Goal: Information Seeking & Learning: Learn about a topic

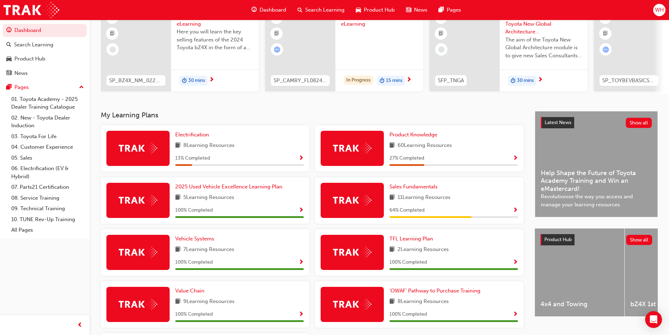
scroll to position [140, 0]
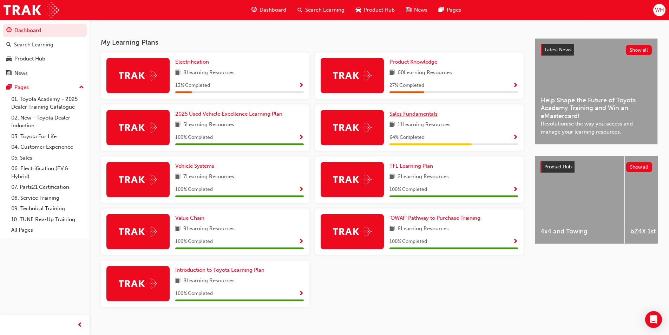
click at [419, 117] on span "Sales Fundamentals" at bounding box center [413, 114] width 48 height 6
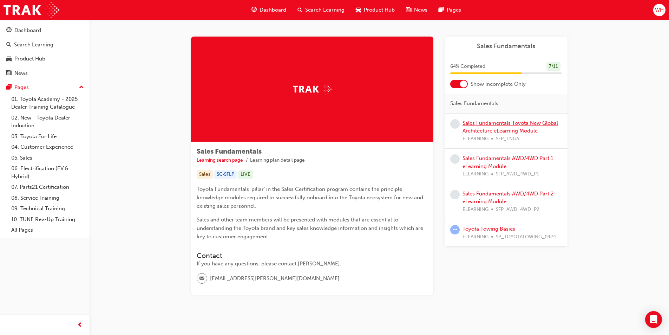
click at [469, 131] on link "Sales Fundamentals Toyota New Global Architecture eLearning Module" at bounding box center [509, 127] width 95 height 14
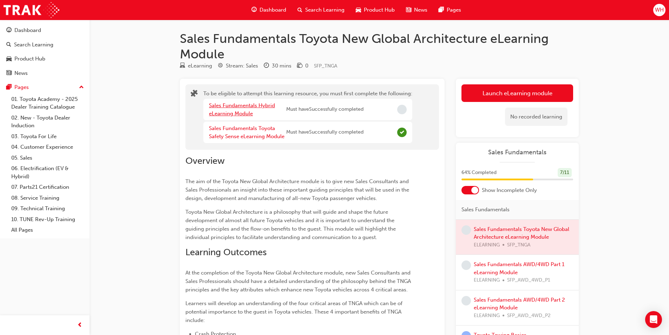
click at [241, 105] on link "Sales Fundamentals Hybrid eLearning Module" at bounding box center [242, 109] width 66 height 14
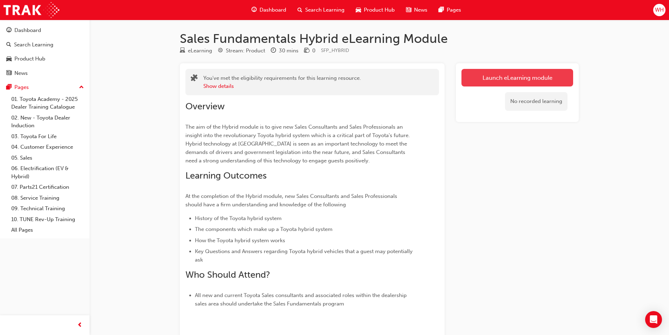
click at [548, 81] on link "Launch eLearning module" at bounding box center [517, 78] width 112 height 18
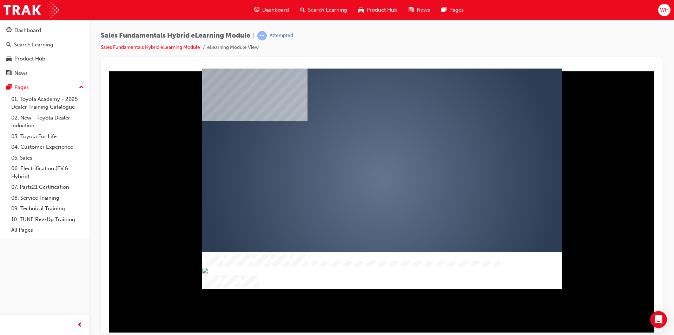
click at [362, 158] on div "play" at bounding box center [362, 158] width 0 height 0
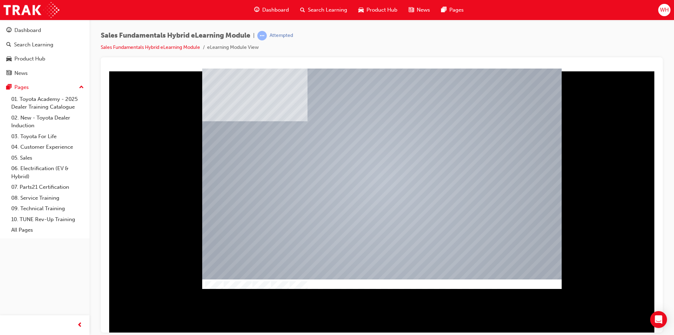
click at [301, 281] on div at bounding box center [382, 297] width 360 height 37
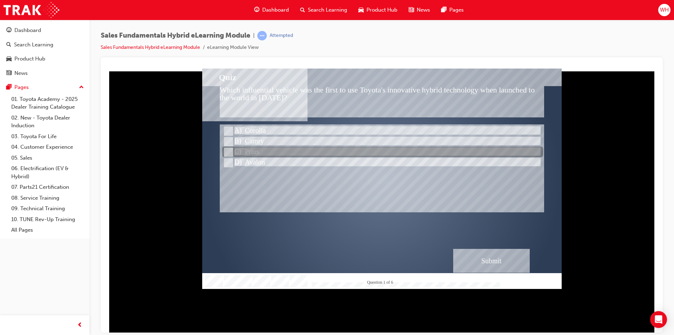
click at [228, 151] on input "Prius" at bounding box center [228, 152] width 8 height 8
radio input "true"
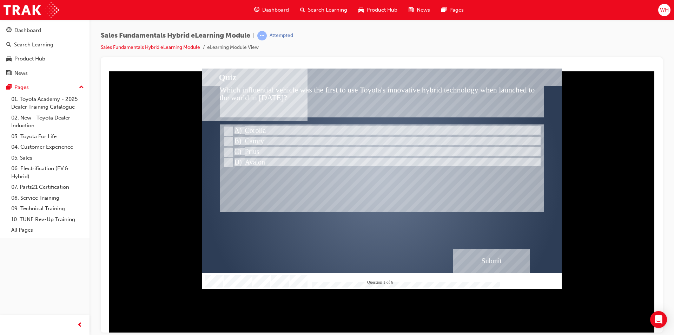
click at [509, 258] on div "Submit" at bounding box center [491, 260] width 77 height 24
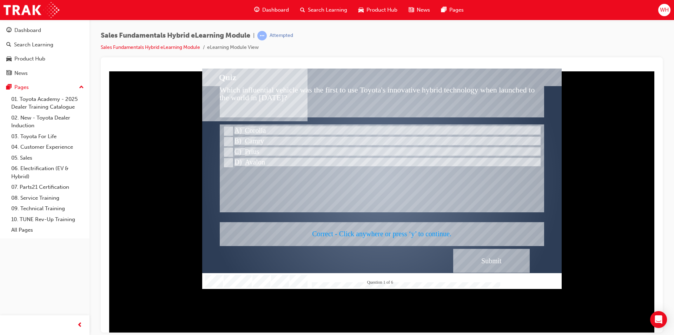
click at [386, 217] on div at bounding box center [382, 178] width 360 height 220
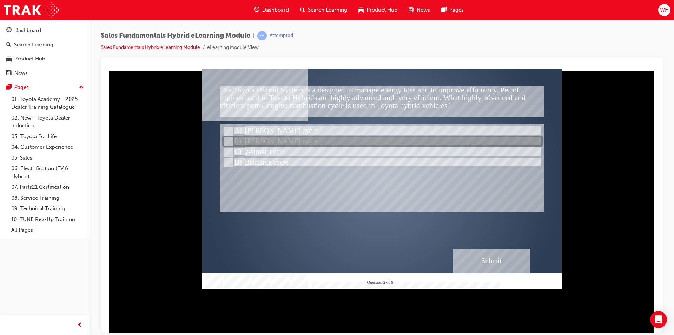
click at [320, 145] on div at bounding box center [382, 141] width 321 height 11
radio input "true"
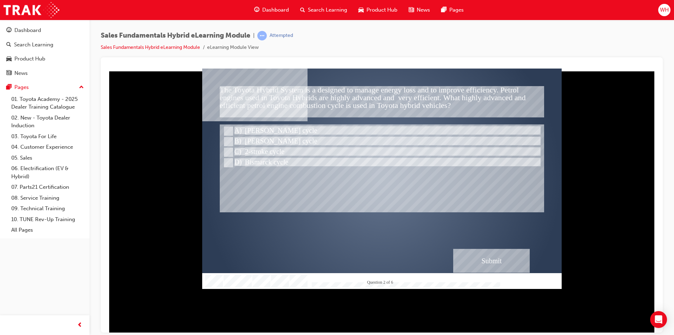
click at [484, 261] on div "Submit" at bounding box center [491, 260] width 77 height 24
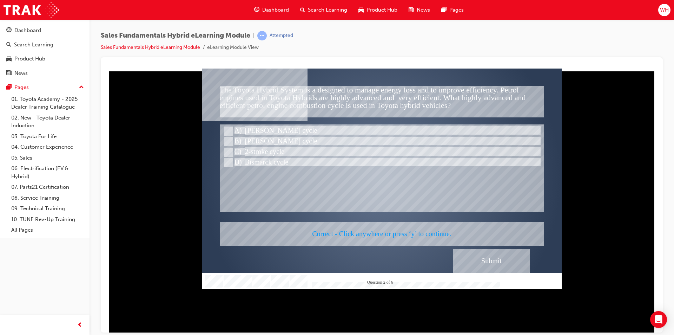
click at [452, 226] on div at bounding box center [382, 178] width 360 height 220
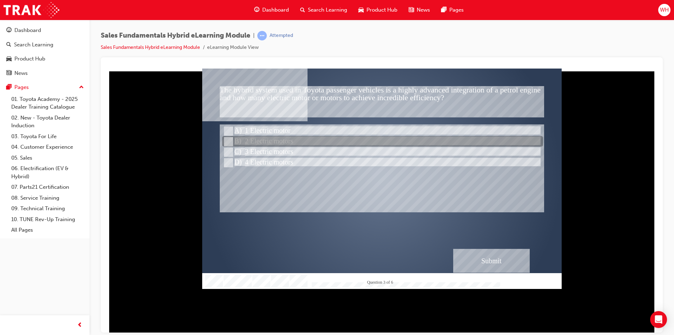
click at [230, 140] on input "2 Electric motors" at bounding box center [228, 142] width 8 height 8
radio input "true"
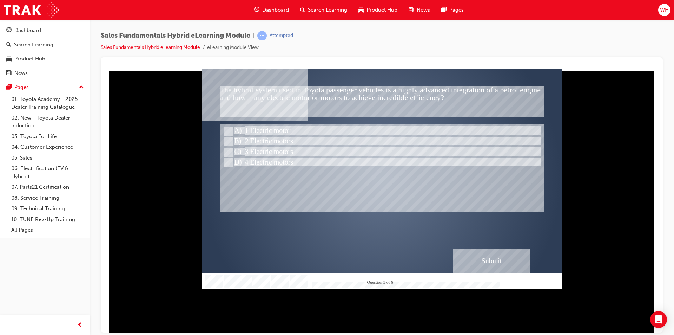
click at [486, 255] on div "Submit" at bounding box center [491, 260] width 77 height 24
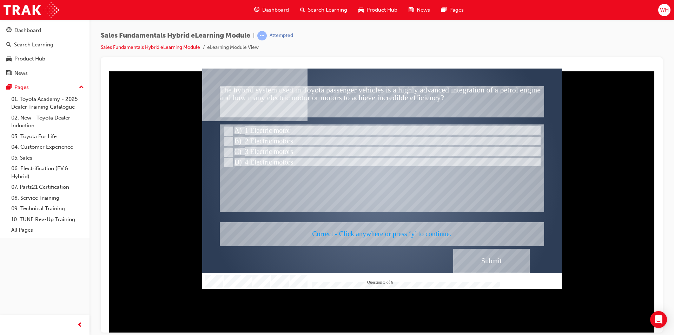
click at [368, 224] on div at bounding box center [382, 178] width 360 height 220
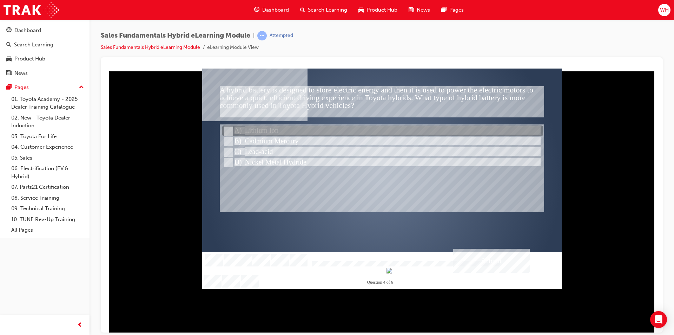
click at [255, 131] on div at bounding box center [382, 131] width 321 height 11
radio input "true"
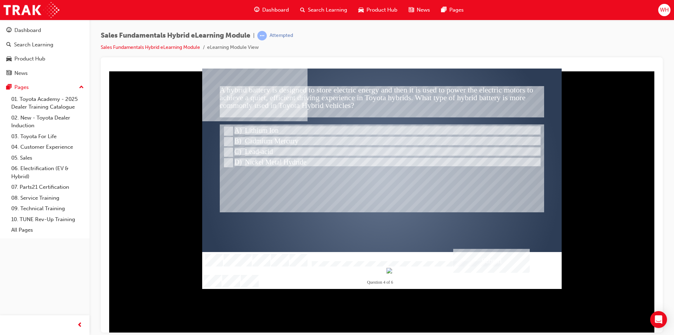
click at [498, 257] on div "Submit" at bounding box center [491, 260] width 77 height 24
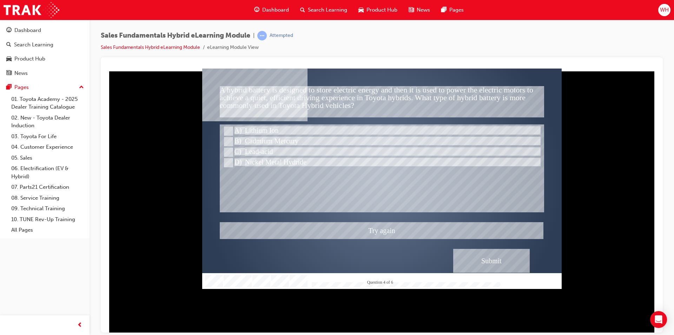
click at [229, 163] on div at bounding box center [382, 178] width 360 height 220
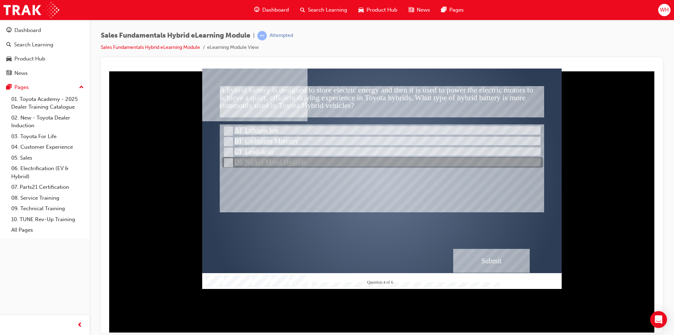
click at [228, 163] on input "Nickel Metal Hydride" at bounding box center [228, 163] width 8 height 8
radio input "true"
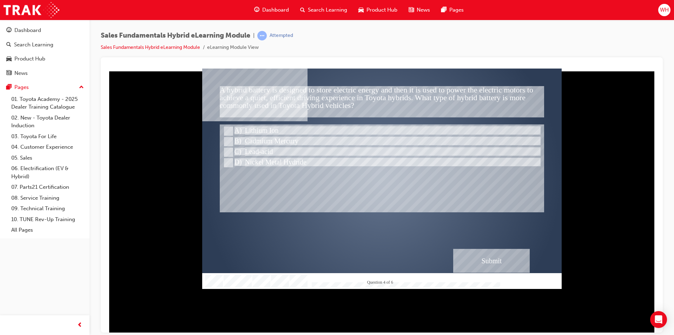
click at [502, 257] on div "Submit" at bounding box center [491, 260] width 77 height 24
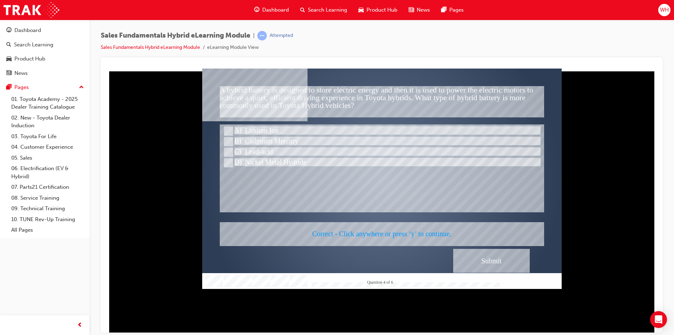
click at [411, 231] on div at bounding box center [382, 178] width 360 height 220
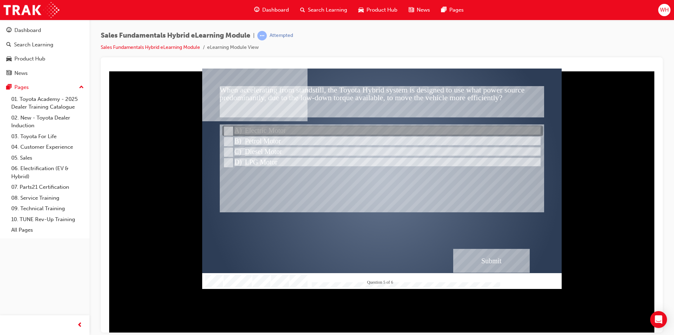
click at [332, 133] on div at bounding box center [382, 131] width 321 height 11
radio input "true"
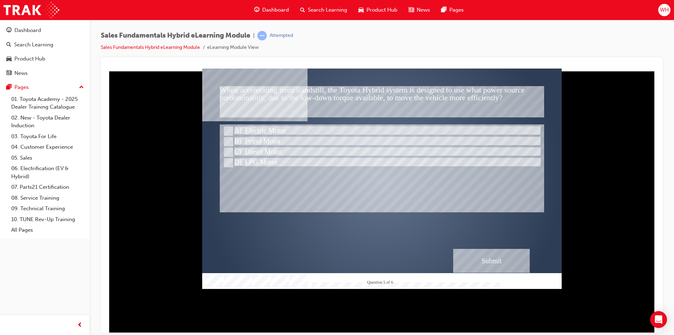
click at [465, 256] on div "Submit" at bounding box center [491, 260] width 77 height 24
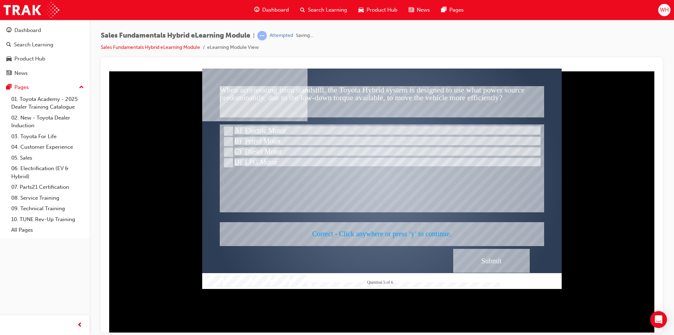
click at [381, 217] on div at bounding box center [382, 178] width 360 height 220
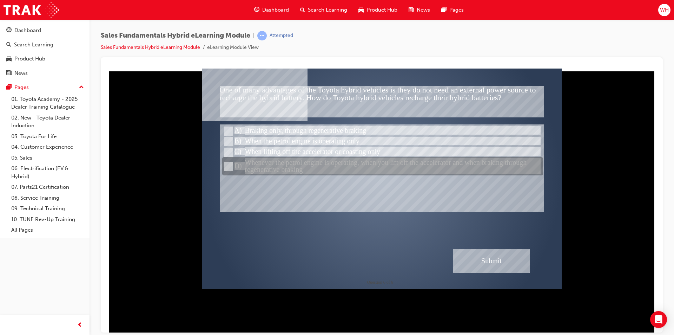
click at [288, 171] on div at bounding box center [382, 166] width 321 height 18
radio input "true"
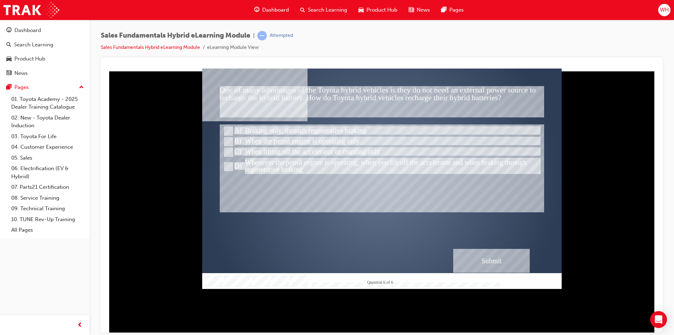
click at [479, 256] on div "Submit" at bounding box center [491, 260] width 77 height 24
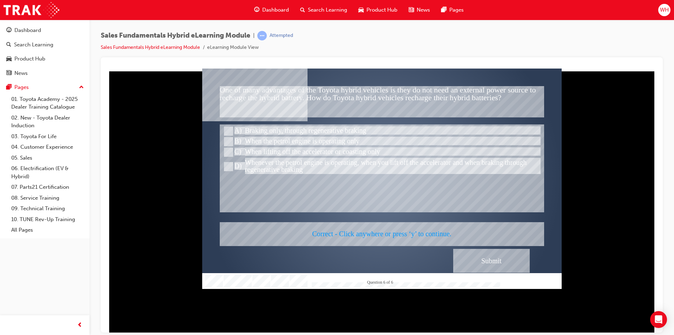
click at [393, 230] on div at bounding box center [382, 178] width 360 height 220
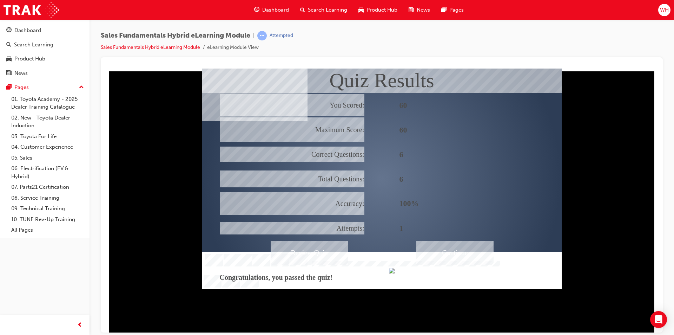
click at [457, 253] on div "Continue" at bounding box center [454, 252] width 77 height 24
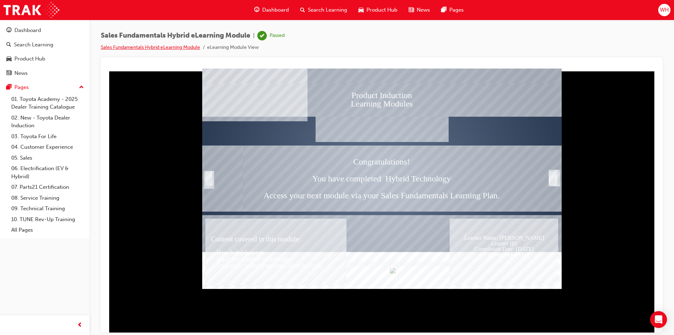
click at [176, 50] on link "Sales Fundamentals Hybrid eLearning Module" at bounding box center [150, 47] width 99 height 6
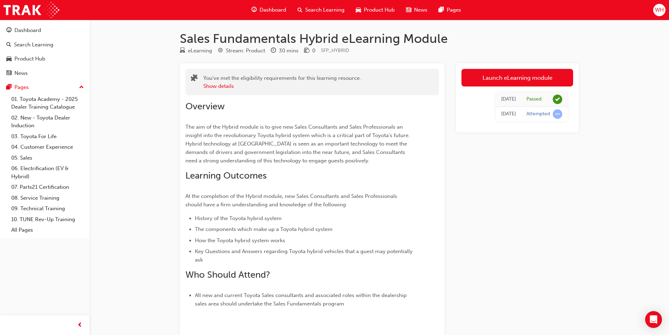
click at [270, 9] on span "Dashboard" at bounding box center [272, 10] width 27 height 8
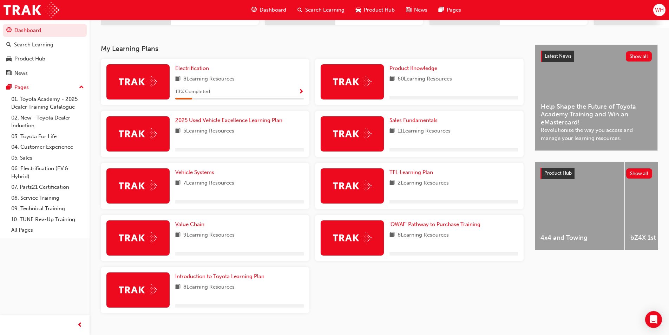
scroll to position [150, 0]
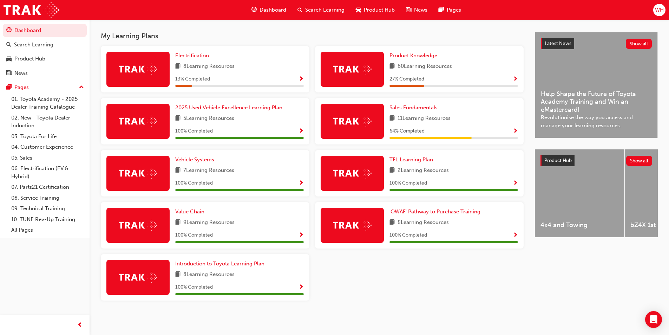
click at [398, 107] on span "Sales Fundamentals" at bounding box center [413, 107] width 48 height 6
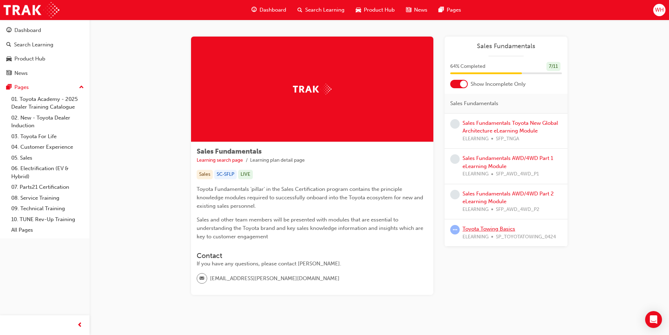
click at [485, 230] on link "Toyota Towing Basics" at bounding box center [488, 228] width 53 height 6
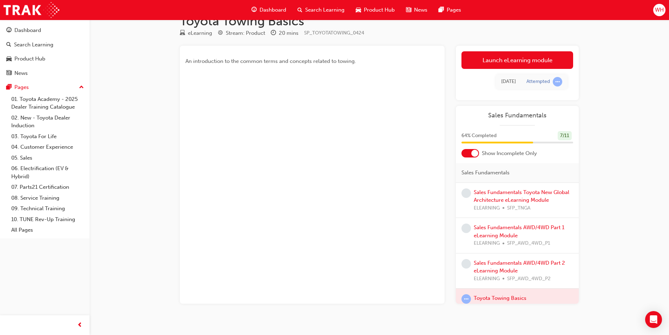
scroll to position [26, 0]
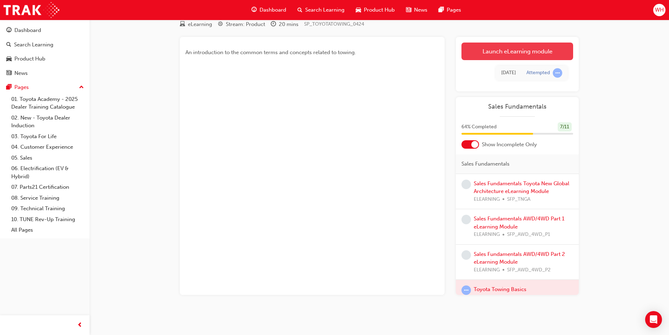
click at [531, 56] on link "Launch eLearning module" at bounding box center [517, 51] width 112 height 18
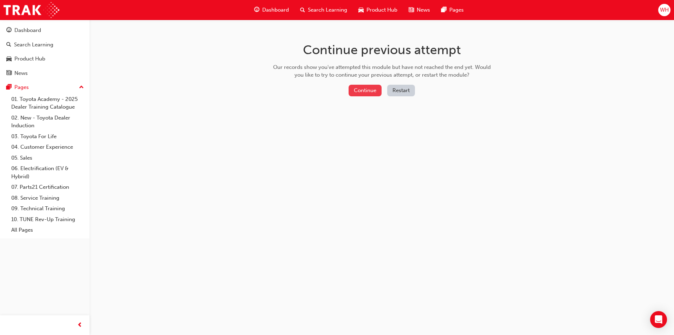
click at [374, 88] on button "Continue" at bounding box center [365, 91] width 33 height 12
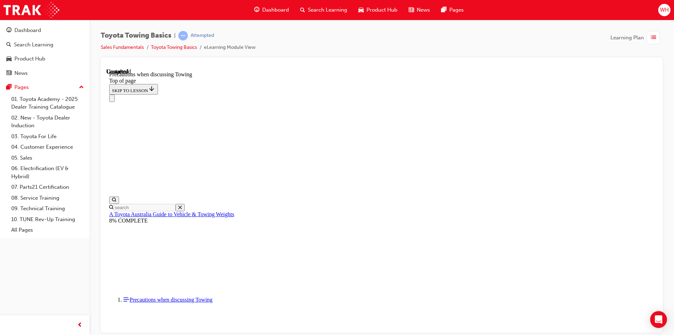
scroll to position [745, 0]
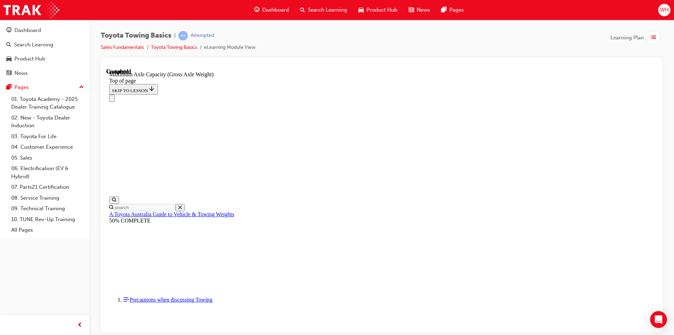
scroll to position [598, 0]
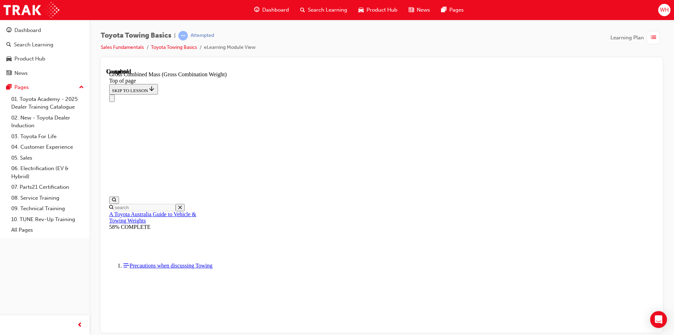
scroll to position [300, 0]
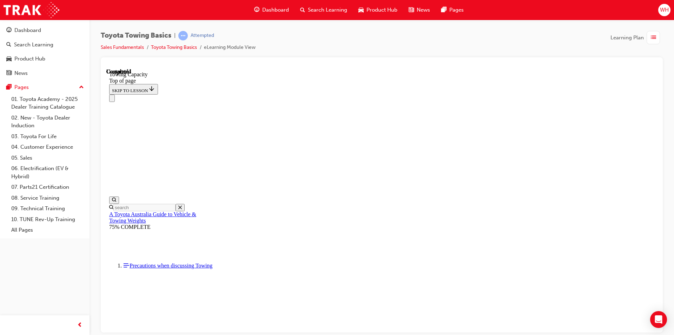
type input "250"
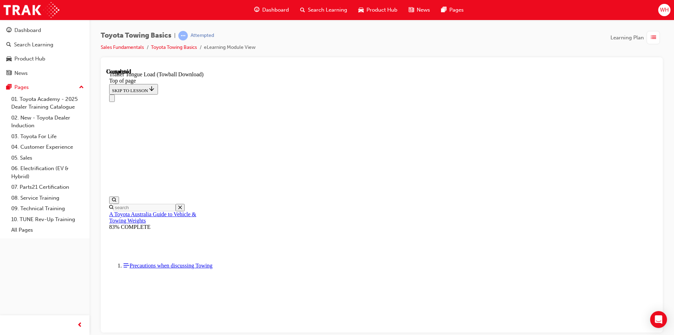
type input "2500"
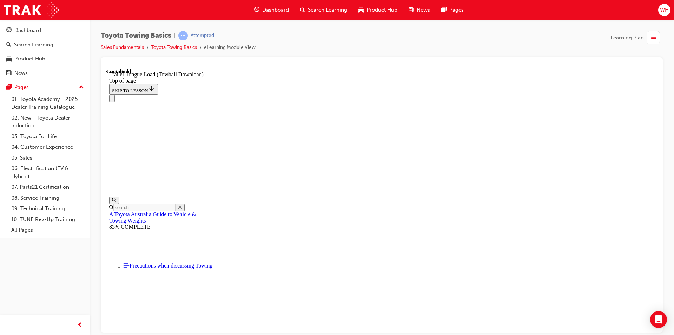
drag, startPoint x: 210, startPoint y: 7584, endPoint x: 352, endPoint y: 7415, distance: 220.7
drag, startPoint x: 206, startPoint y: 7583, endPoint x: 256, endPoint y: 7464, distance: 129.4
drag, startPoint x: 205, startPoint y: 7584, endPoint x: 375, endPoint y: 7547, distance: 173.6
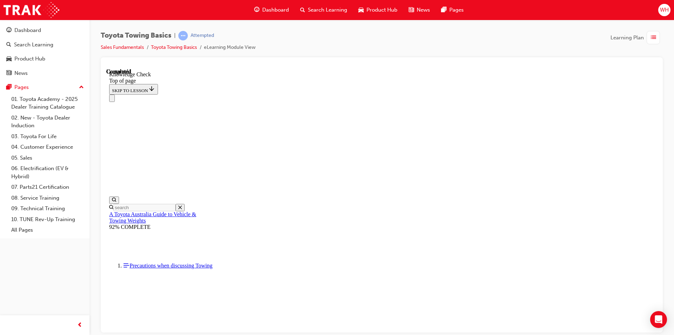
drag, startPoint x: 210, startPoint y: 7585, endPoint x: 194, endPoint y: 7552, distance: 36.1
drag, startPoint x: 212, startPoint y: 7592, endPoint x: 444, endPoint y: 7545, distance: 236.5
drag, startPoint x: 206, startPoint y: 7584, endPoint x: 379, endPoint y: 7546, distance: 176.9
drag, startPoint x: 208, startPoint y: 7585, endPoint x: 187, endPoint y: 7545, distance: 45.1
drag, startPoint x: 209, startPoint y: 7585, endPoint x: 263, endPoint y: 7397, distance: 196.0
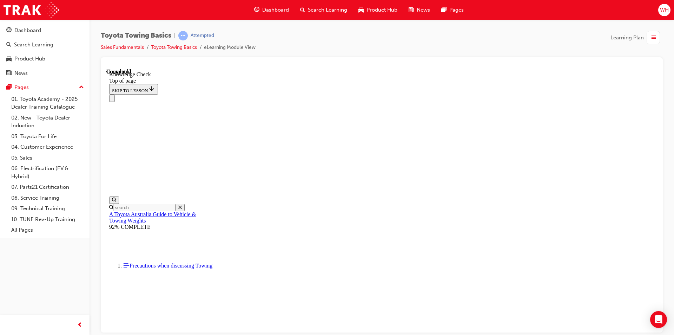
drag, startPoint x: 208, startPoint y: 7584, endPoint x: 299, endPoint y: 7510, distance: 117.3
drag, startPoint x: 203, startPoint y: 7585, endPoint x: 187, endPoint y: 7550, distance: 38.5
drag, startPoint x: 207, startPoint y: 7585, endPoint x: 259, endPoint y: 7401, distance: 191.1
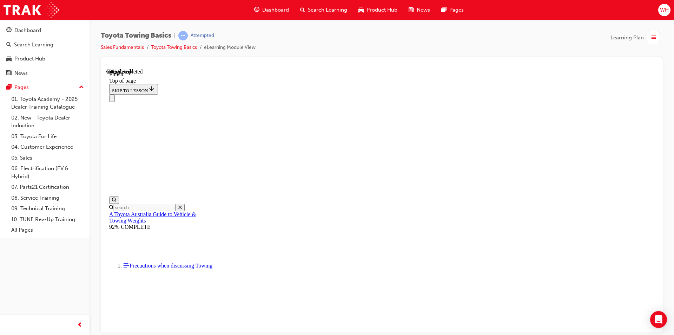
scroll to position [113, 0]
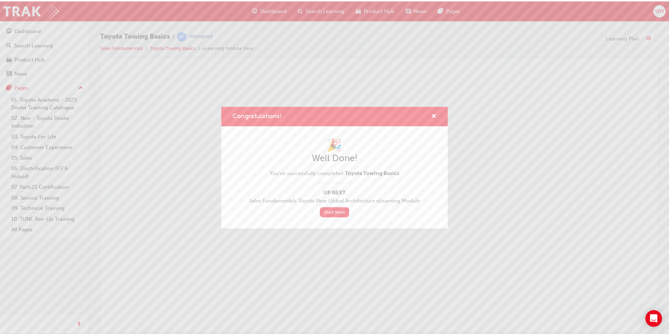
scroll to position [0, 0]
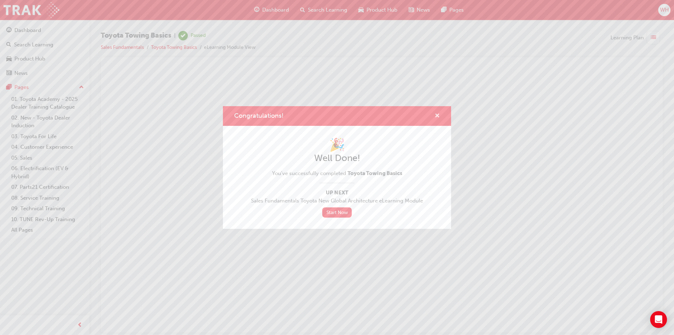
click at [440, 114] on span "cross-icon" at bounding box center [437, 116] width 5 height 6
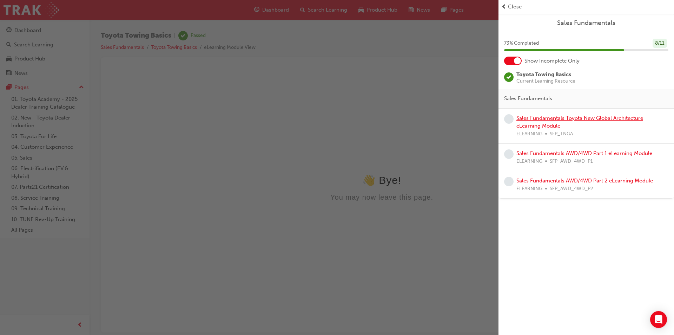
click at [547, 123] on link "Sales Fundamentals Toyota New Global Architecture eLearning Module" at bounding box center [579, 122] width 127 height 14
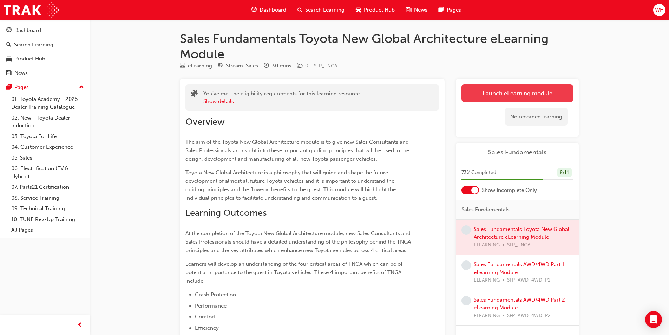
click at [492, 97] on link "Launch eLearning module" at bounding box center [517, 93] width 112 height 18
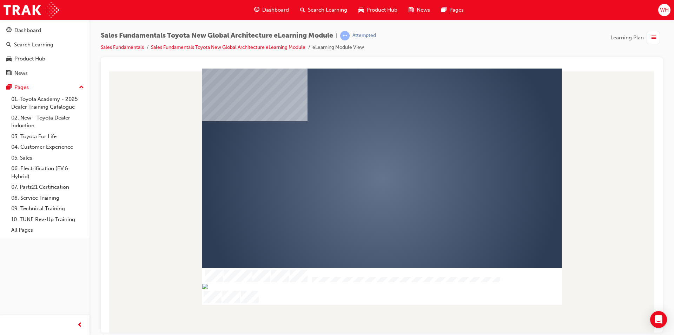
click at [362, 158] on div "play" at bounding box center [362, 158] width 0 height 0
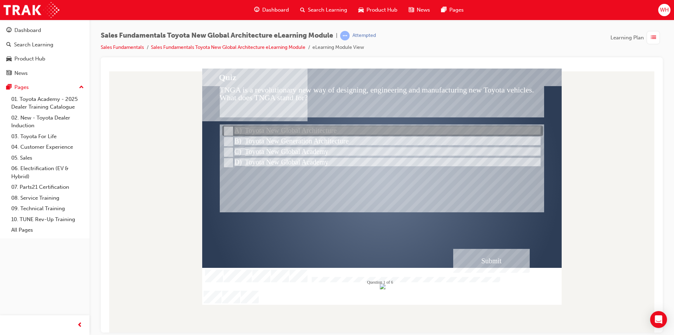
click at [328, 131] on div at bounding box center [382, 131] width 321 height 11
radio input "true"
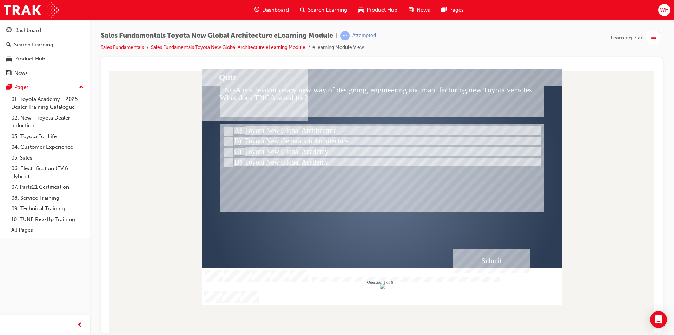
click at [501, 260] on div "Submit" at bounding box center [491, 260] width 77 height 24
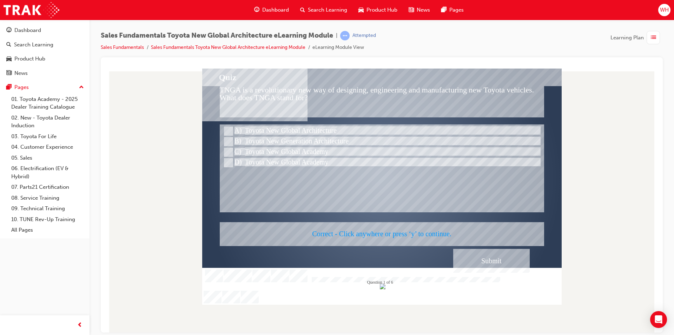
click at [351, 185] on div at bounding box center [382, 186] width 360 height 236
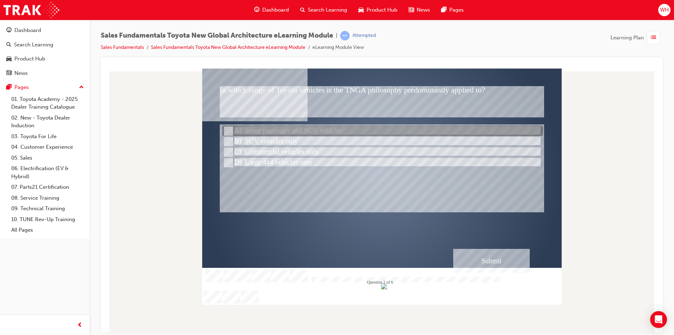
click at [355, 132] on div at bounding box center [382, 131] width 321 height 11
radio input "true"
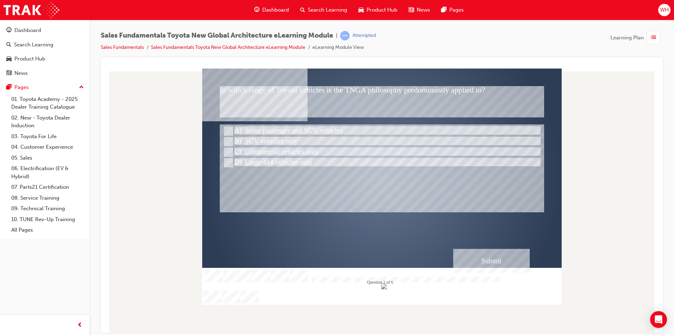
click at [477, 272] on div at bounding box center [382, 178] width 360 height 202
click at [474, 266] on div "Submit" at bounding box center [491, 260] width 77 height 24
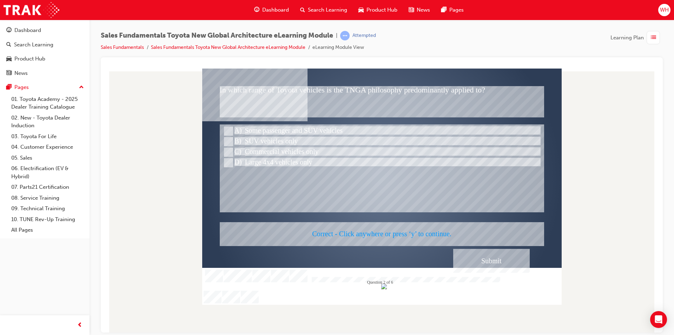
click at [419, 218] on div at bounding box center [382, 186] width 360 height 236
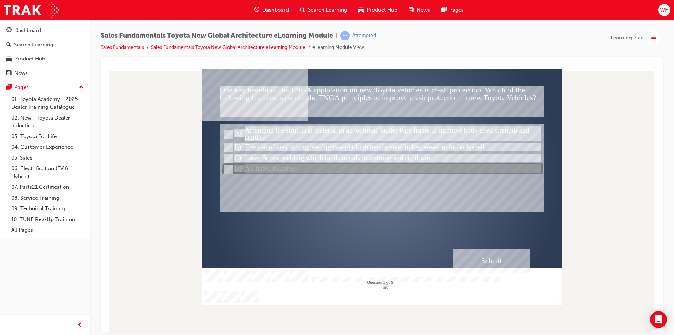
click at [314, 173] on div at bounding box center [382, 169] width 321 height 11
radio input "true"
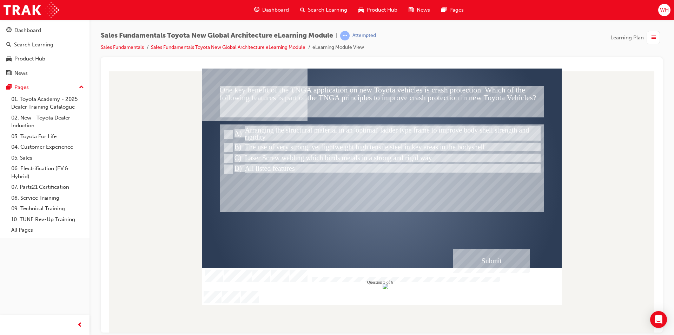
click at [489, 258] on div "Submit" at bounding box center [491, 260] width 77 height 24
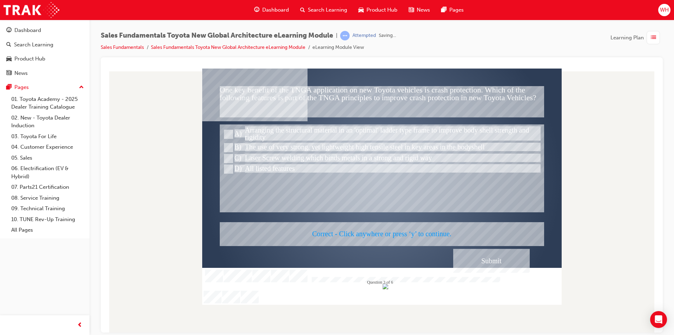
click at [388, 196] on div at bounding box center [382, 186] width 360 height 236
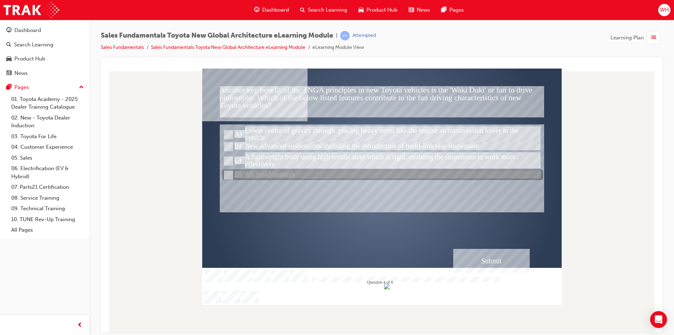
click at [306, 177] on div at bounding box center [382, 175] width 321 height 11
radio input "true"
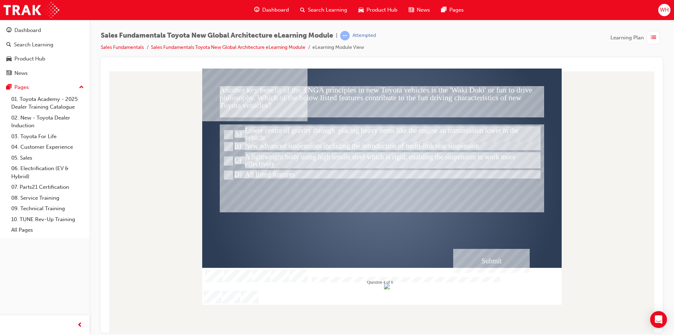
click at [479, 262] on div "Submit" at bounding box center [491, 260] width 77 height 24
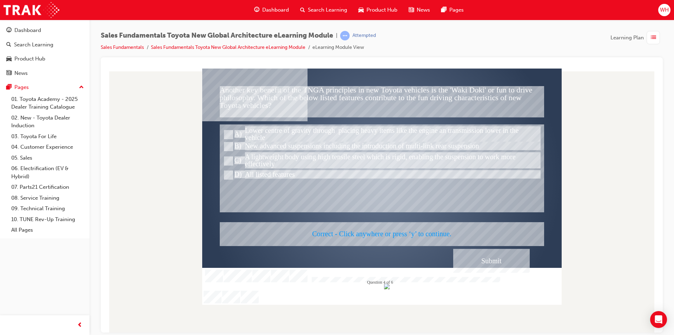
click at [419, 213] on div at bounding box center [382, 186] width 360 height 236
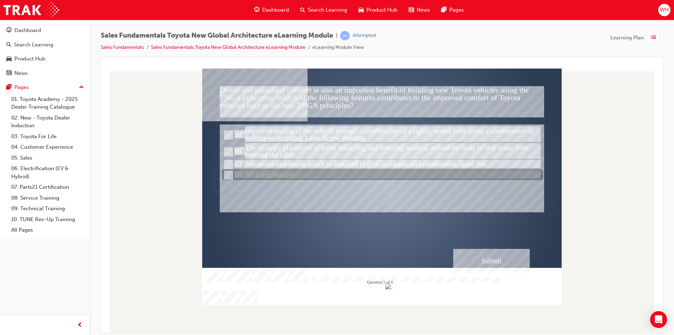
click at [336, 177] on div at bounding box center [382, 175] width 321 height 11
radio input "true"
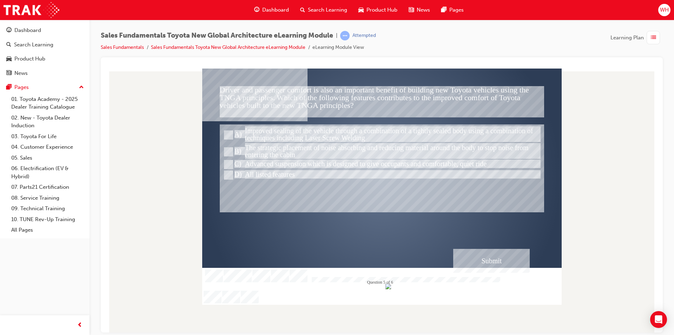
click at [482, 255] on div "Submit" at bounding box center [491, 260] width 77 height 24
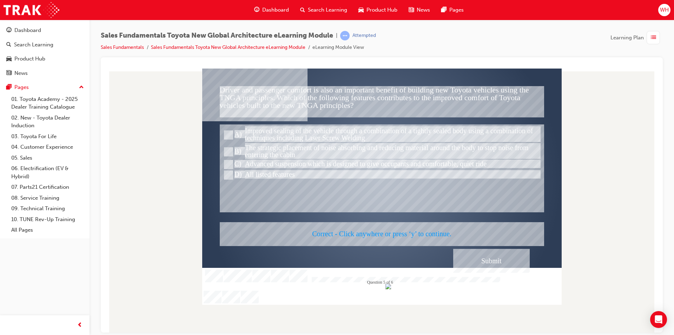
click at [386, 228] on div at bounding box center [382, 186] width 360 height 236
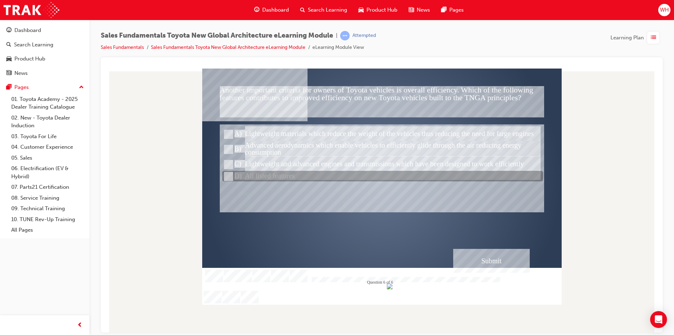
click at [334, 178] on div at bounding box center [382, 176] width 321 height 11
radio input "true"
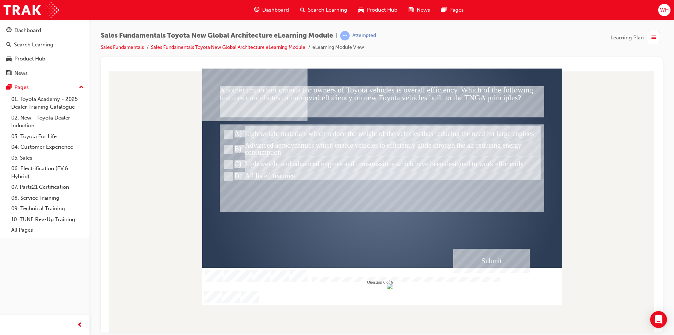
click at [512, 257] on div "Submit" at bounding box center [491, 260] width 77 height 24
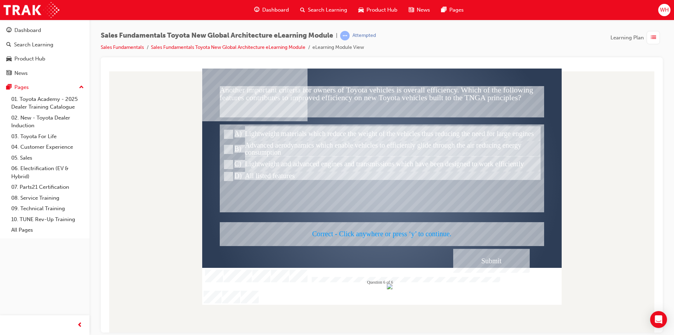
click at [410, 230] on div at bounding box center [382, 186] width 360 height 236
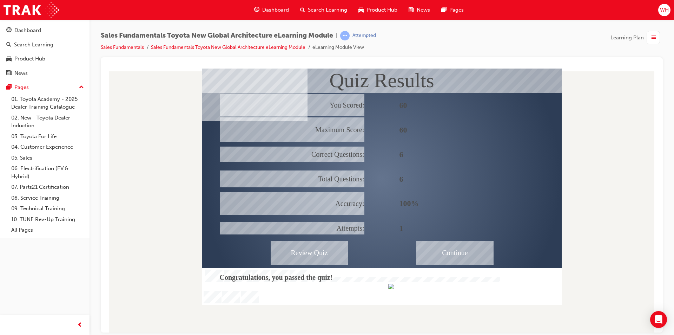
click at [484, 258] on div "Continue" at bounding box center [454, 252] width 77 height 24
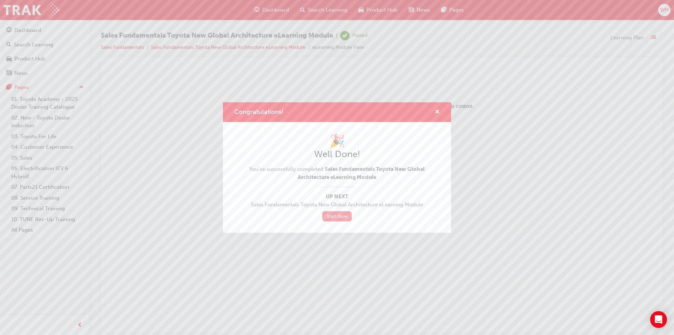
click at [335, 217] on link "Start Now" at bounding box center [336, 216] width 29 height 10
click at [441, 110] on div "Congratulations!" at bounding box center [337, 112] width 228 height 20
click at [438, 110] on span "cross-icon" at bounding box center [437, 112] width 5 height 6
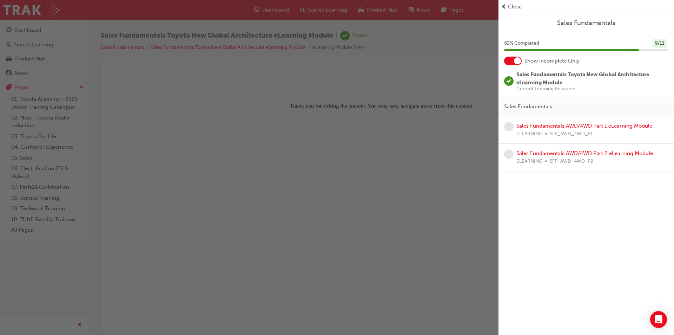
click at [553, 125] on link "Sales Fundamentals AWD/4WD Part 1 eLearning Module" at bounding box center [584, 126] width 136 height 6
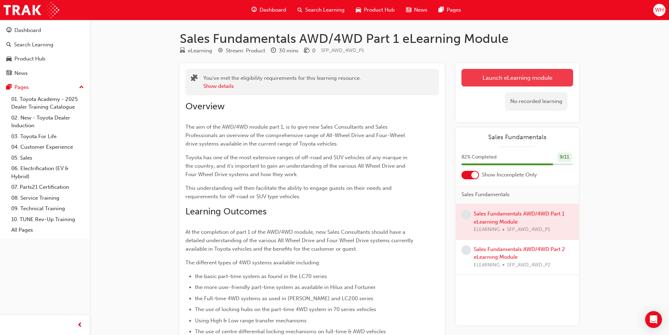
click at [516, 80] on link "Launch eLearning module" at bounding box center [517, 78] width 112 height 18
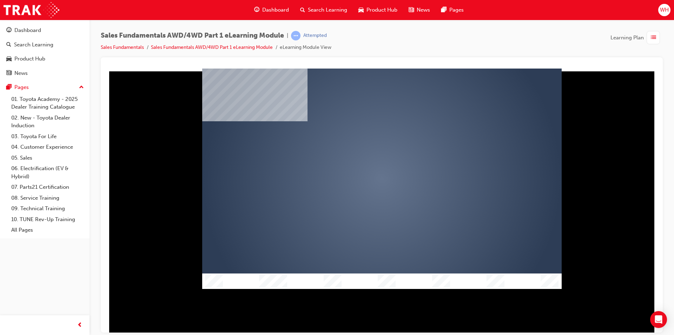
click at [362, 158] on div "play" at bounding box center [362, 158] width 0 height 0
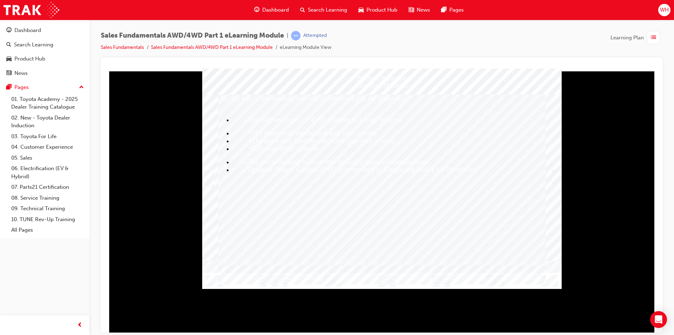
click at [559, 178] on div "Trigger this button to continue" at bounding box center [556, 178] width 7 height 14
click at [556, 178] on div "Trigger this button to continue" at bounding box center [556, 178] width 7 height 14
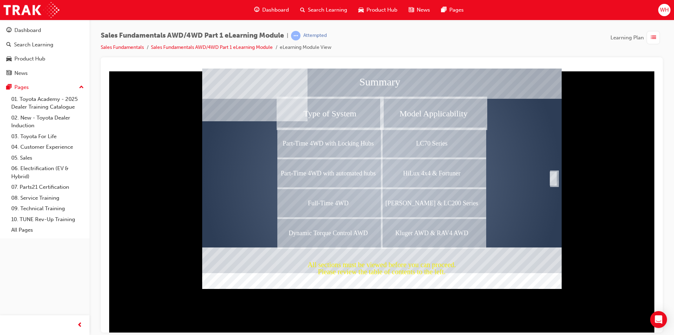
click at [556, 176] on div "Completion" at bounding box center [553, 178] width 7 height 14
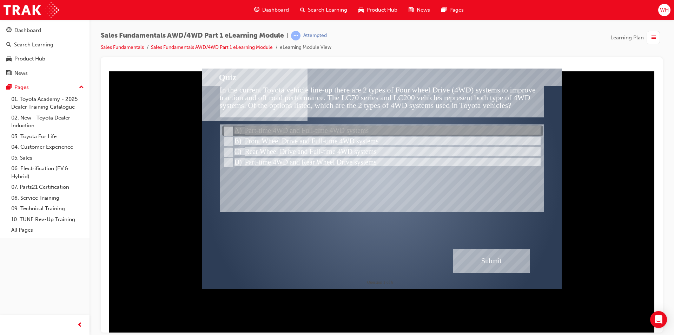
click at [340, 130] on div at bounding box center [382, 131] width 321 height 11
radio input "true"
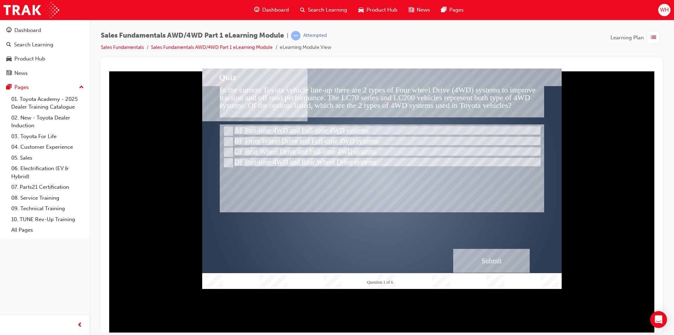
click at [464, 255] on div "Submit" at bounding box center [491, 260] width 77 height 24
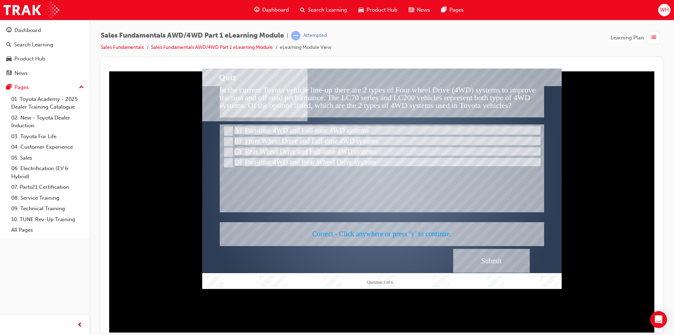
click at [395, 223] on div at bounding box center [382, 178] width 360 height 220
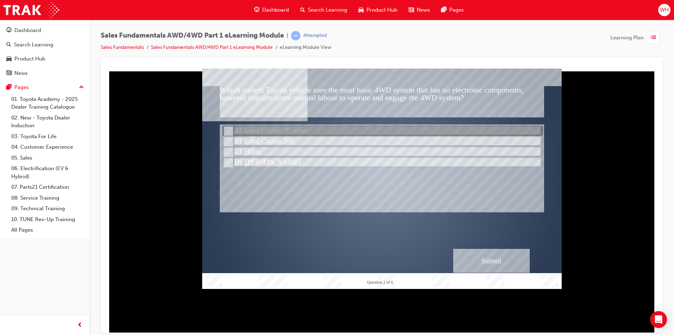
click at [309, 129] on div at bounding box center [382, 131] width 321 height 11
radio input "true"
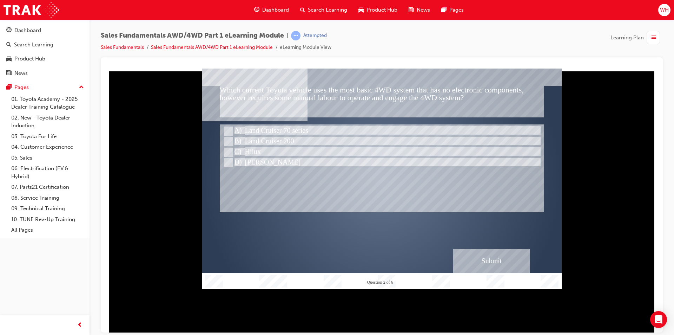
click at [470, 257] on div "Submit" at bounding box center [491, 260] width 77 height 24
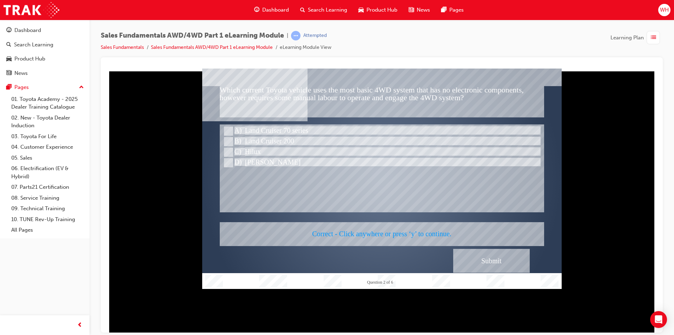
click at [381, 209] on div at bounding box center [382, 178] width 360 height 220
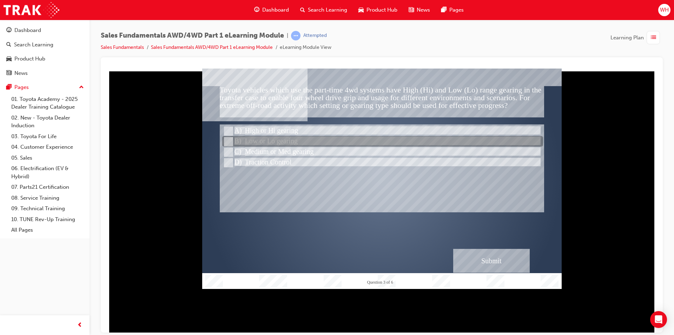
click at [323, 138] on div at bounding box center [382, 141] width 321 height 11
radio input "true"
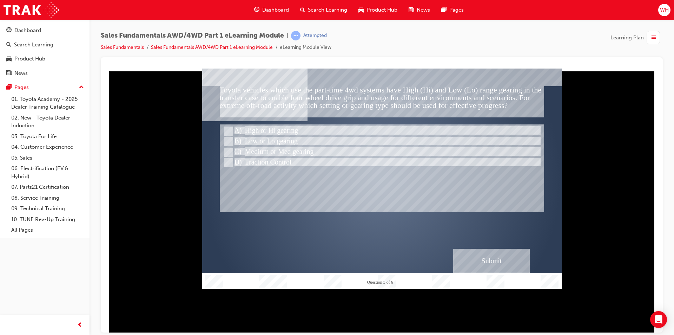
click at [472, 256] on div "Submit" at bounding box center [491, 260] width 77 height 24
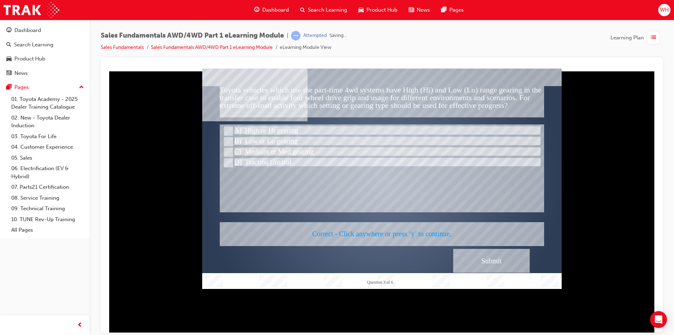
click at [393, 224] on div at bounding box center [382, 178] width 360 height 220
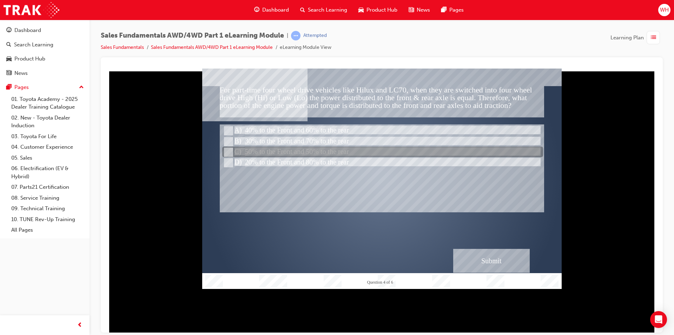
click at [366, 154] on div at bounding box center [382, 152] width 321 height 11
radio input "true"
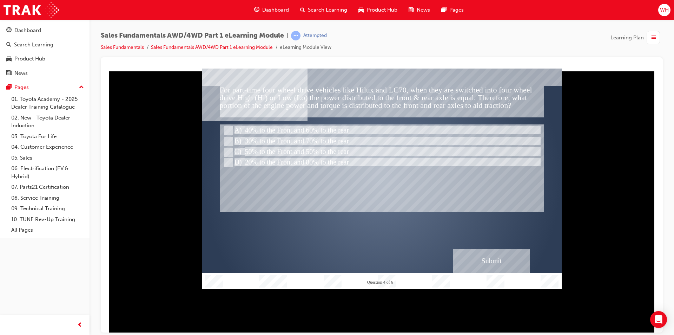
click at [471, 257] on div "Submit" at bounding box center [491, 260] width 77 height 24
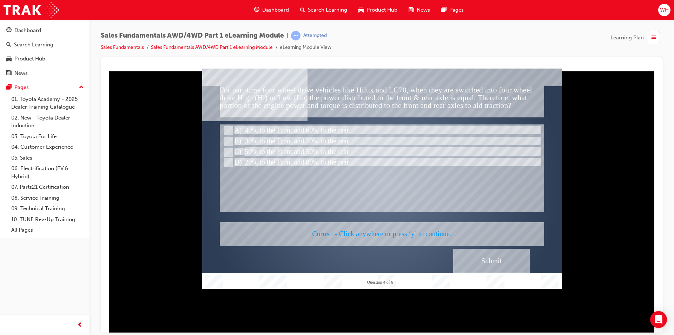
click at [415, 224] on div at bounding box center [382, 178] width 360 height 220
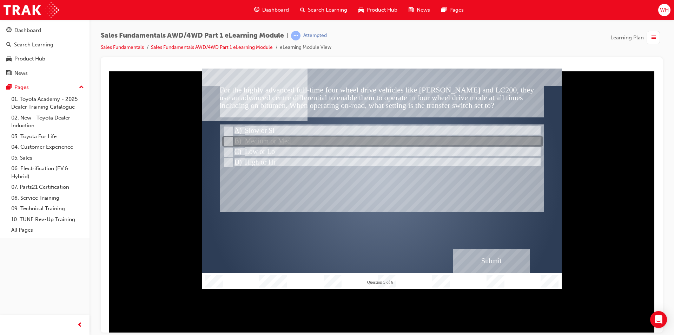
click at [322, 137] on div at bounding box center [382, 141] width 321 height 11
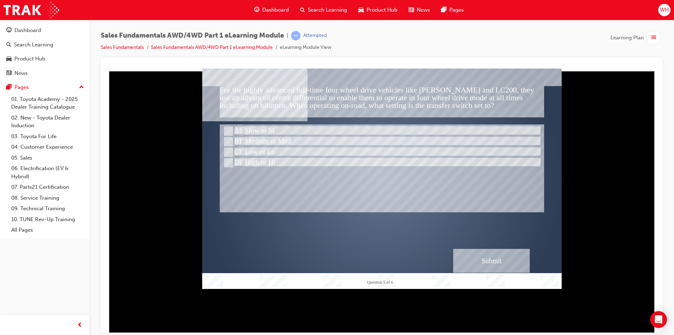
click at [480, 261] on div "Submit" at bounding box center [491, 260] width 77 height 24
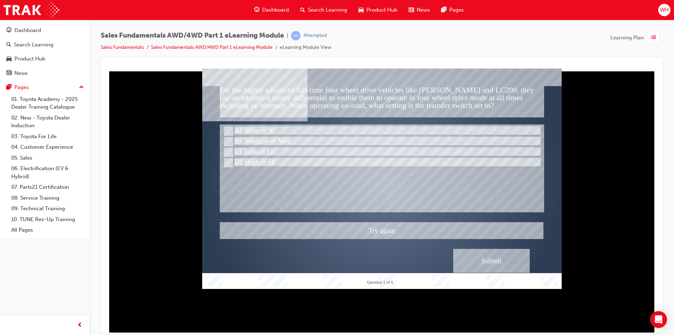
click at [275, 126] on div at bounding box center [382, 178] width 360 height 220
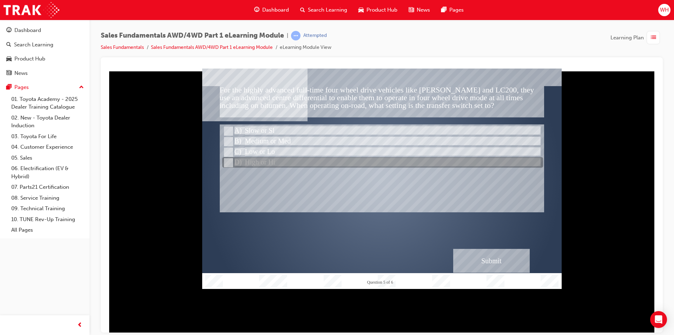
click at [278, 161] on div at bounding box center [382, 162] width 321 height 11
radio input "false"
radio input "true"
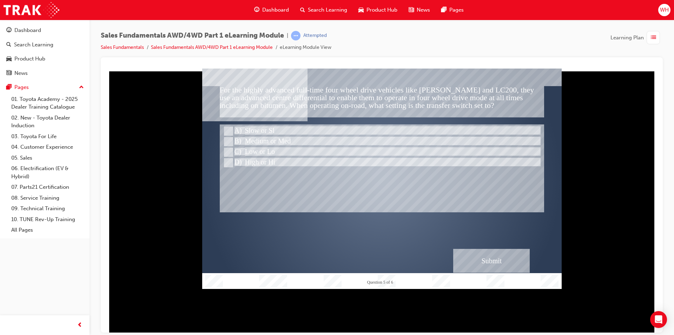
click at [475, 256] on div "Submit" at bounding box center [491, 260] width 77 height 24
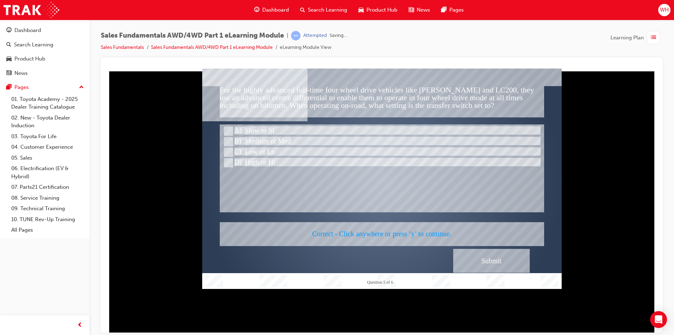
click at [421, 233] on div at bounding box center [382, 178] width 360 height 220
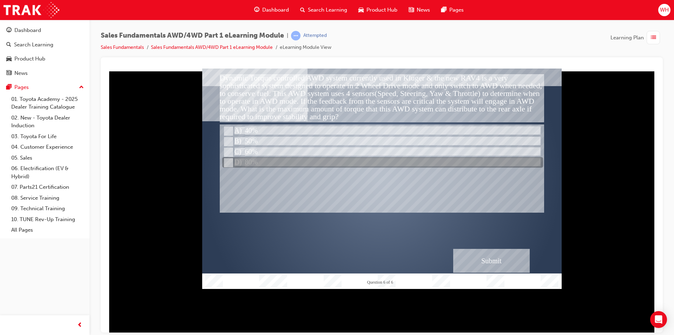
click at [285, 158] on div at bounding box center [382, 162] width 321 height 11
radio input "true"
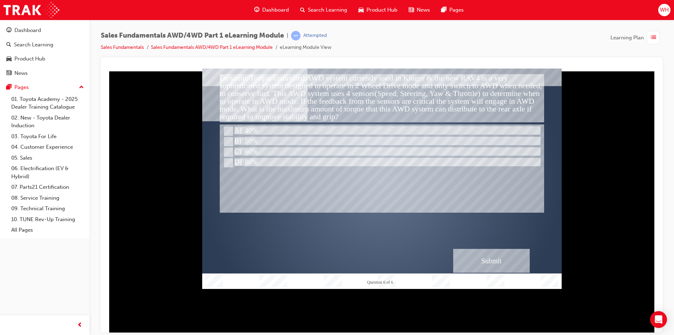
click at [469, 255] on div "Submit" at bounding box center [491, 260] width 77 height 24
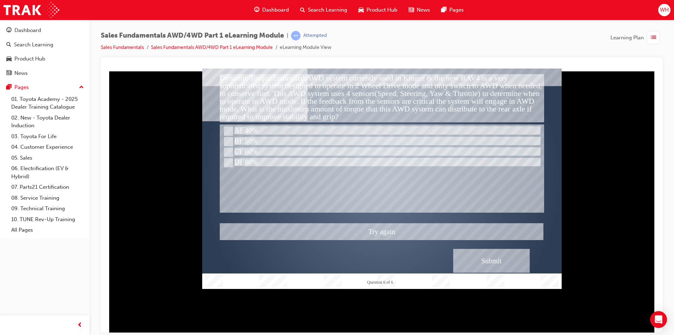
click at [254, 147] on div at bounding box center [382, 178] width 360 height 220
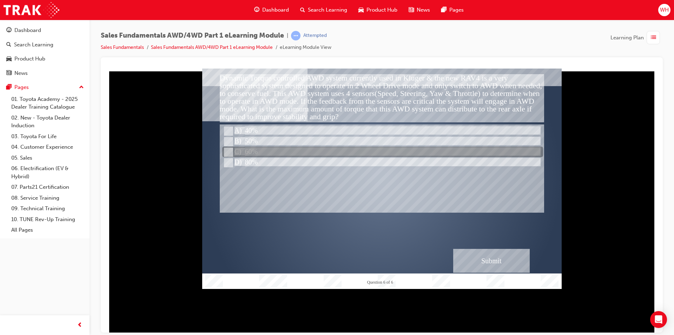
click at [225, 149] on input "60%" at bounding box center [228, 152] width 8 height 8
radio input "true"
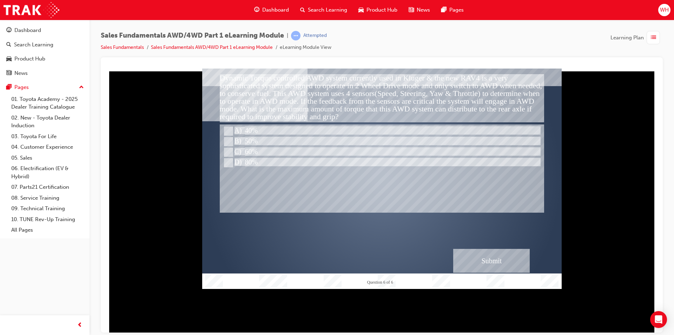
click at [476, 263] on div "Submit" at bounding box center [491, 260] width 77 height 24
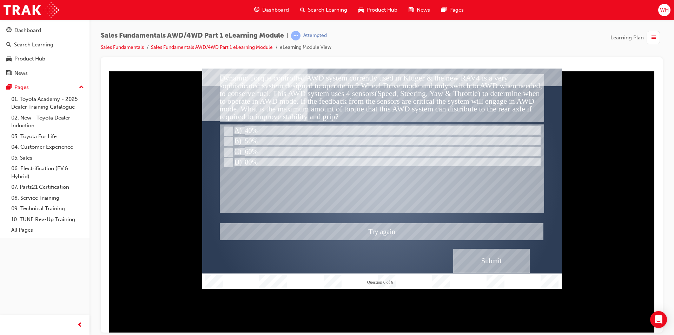
click at [225, 142] on div at bounding box center [382, 178] width 360 height 220
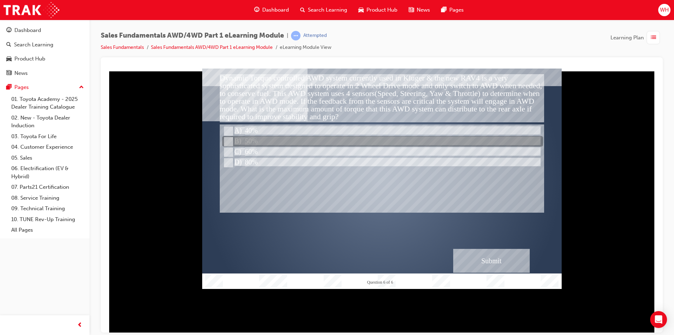
click at [226, 141] on input "50%" at bounding box center [228, 142] width 8 height 8
radio input "true"
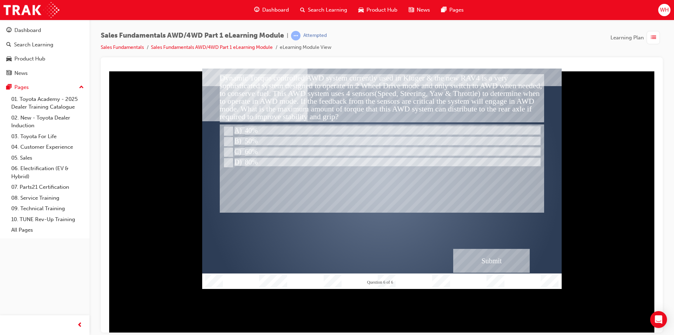
click at [486, 265] on div "Submit" at bounding box center [491, 260] width 77 height 24
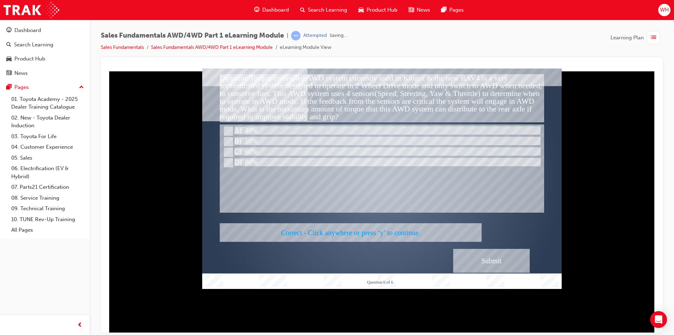
click at [374, 197] on div at bounding box center [382, 178] width 360 height 220
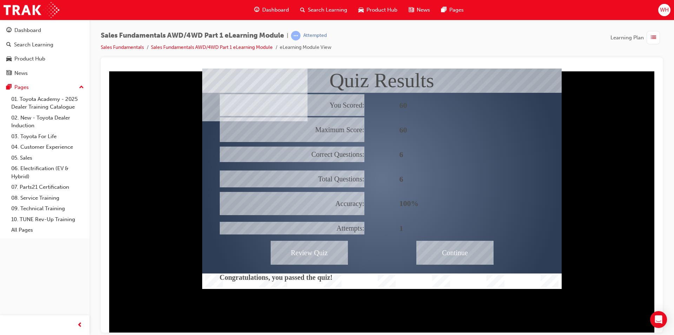
click at [477, 249] on div "Continue" at bounding box center [454, 252] width 77 height 24
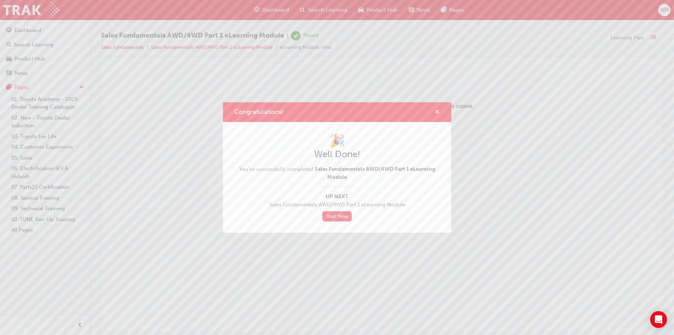
click at [437, 112] on span "cross-icon" at bounding box center [437, 112] width 5 height 6
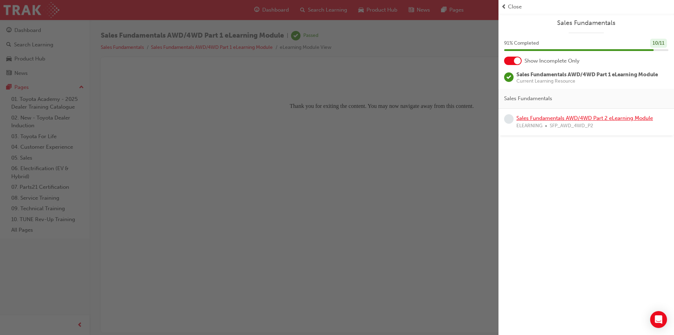
click at [579, 118] on link "Sales Fundamentals AWD/4WD Part 2 eLearning Module" at bounding box center [584, 118] width 137 height 6
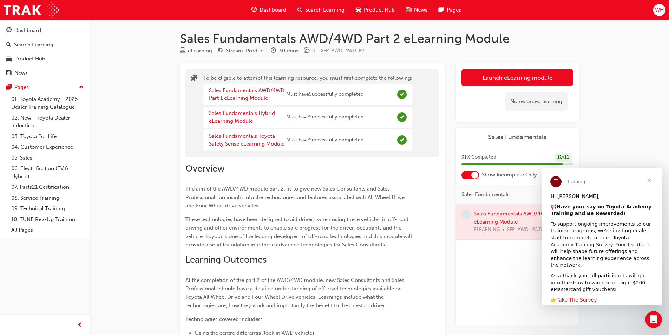
click at [650, 179] on span "Close" at bounding box center [649, 179] width 25 height 25
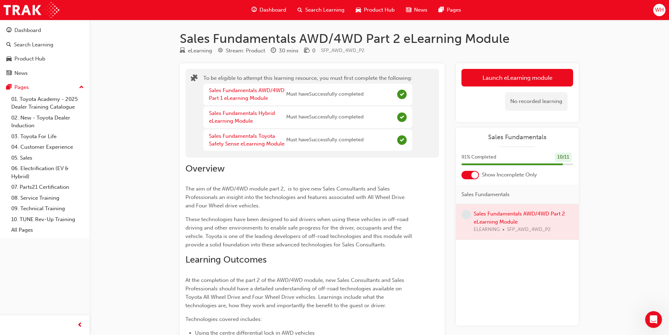
click at [529, 213] on div at bounding box center [517, 221] width 123 height 35
click at [329, 8] on span "Search Learning" at bounding box center [324, 10] width 39 height 8
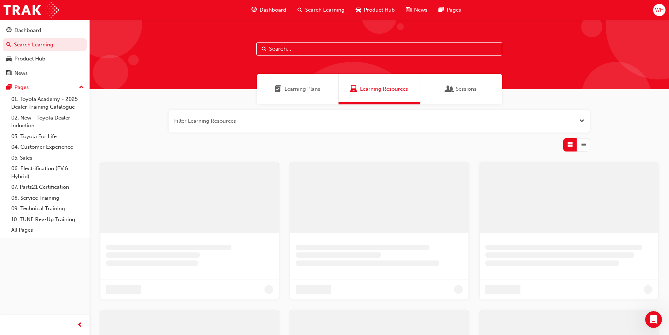
click at [268, 12] on span "Dashboard" at bounding box center [272, 10] width 27 height 8
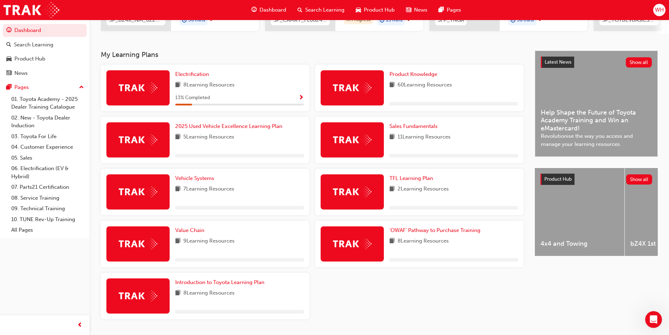
scroll to position [140, 0]
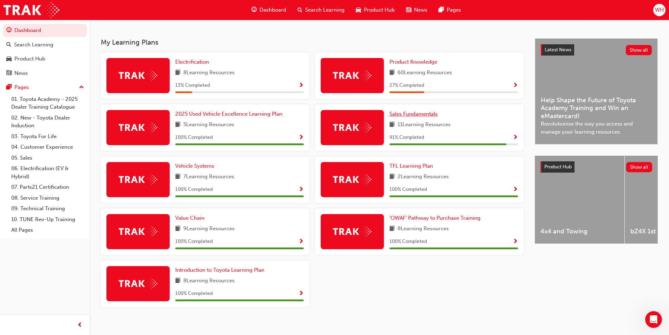
click at [416, 116] on span "Sales Fundamentals" at bounding box center [413, 114] width 48 height 6
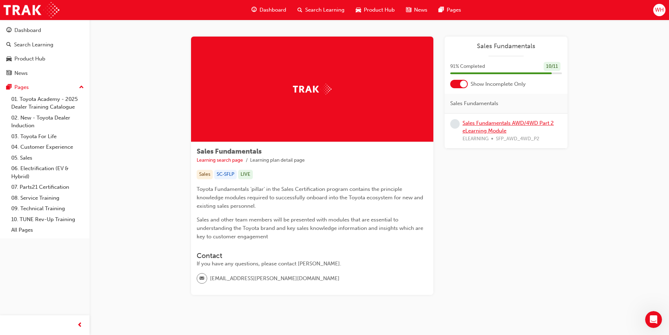
click at [480, 122] on link "Sales Fundamentals AWD/4WD Part 2 eLearning Module" at bounding box center [507, 127] width 91 height 14
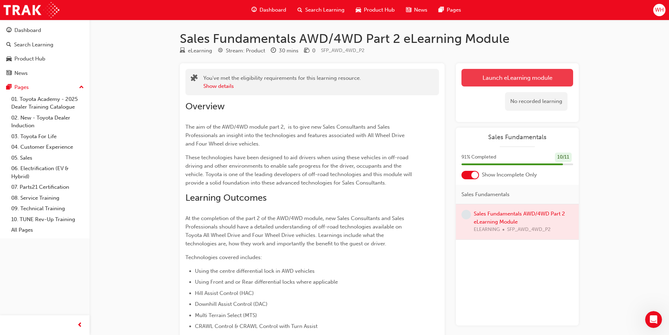
click at [502, 79] on button "Launch eLearning module" at bounding box center [517, 78] width 112 height 18
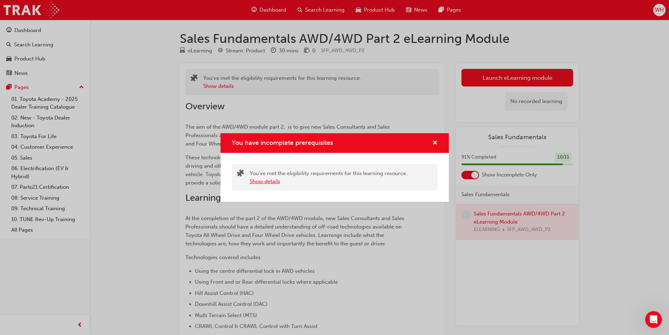
click at [275, 184] on button "Show details" at bounding box center [265, 181] width 31 height 8
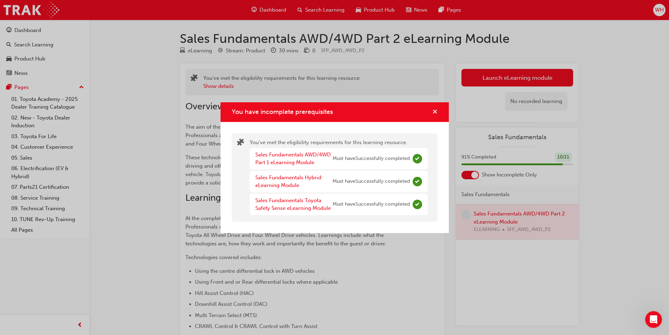
click at [432, 111] on span "cross-icon" at bounding box center [434, 112] width 5 height 6
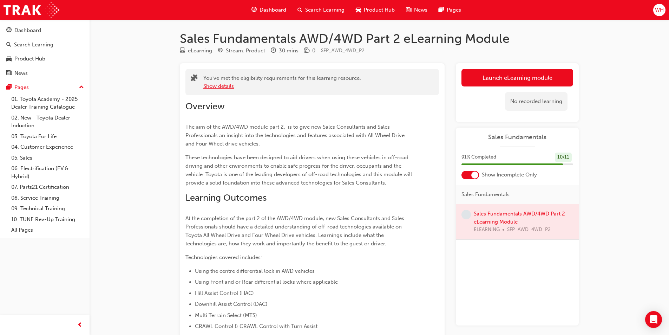
click at [230, 85] on button "Show details" at bounding box center [218, 86] width 31 height 8
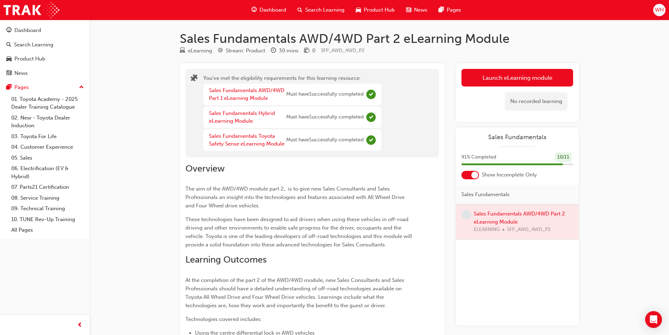
click at [492, 222] on div at bounding box center [517, 221] width 123 height 35
click at [510, 81] on link "Launch eLearning module" at bounding box center [517, 78] width 112 height 18
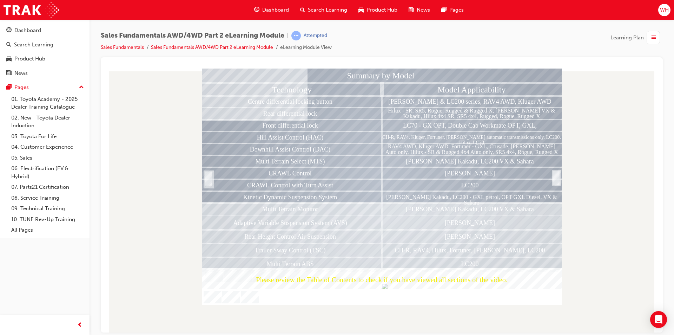
click at [558, 180] on div at bounding box center [556, 185] width 7 height 15
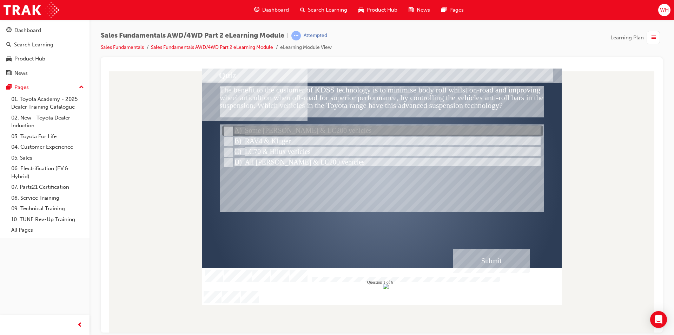
click at [327, 134] on div at bounding box center [382, 131] width 321 height 11
radio input "true"
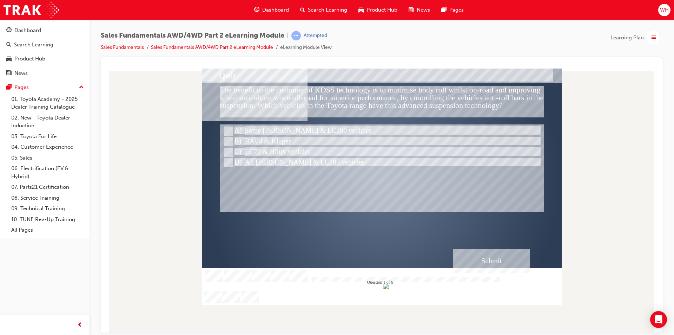
click at [487, 266] on div "Submit" at bounding box center [491, 260] width 77 height 24
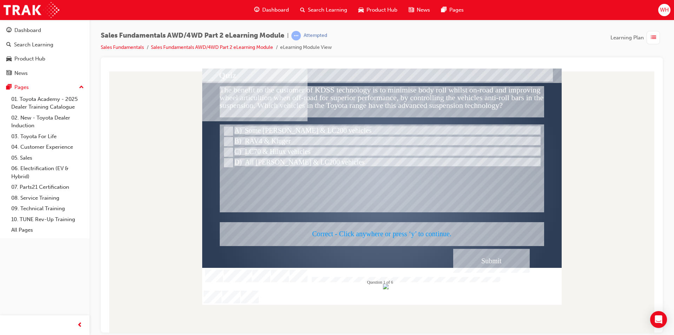
click at [414, 230] on div at bounding box center [382, 186] width 360 height 236
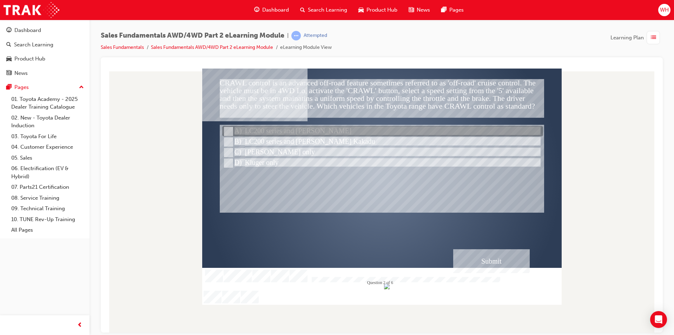
click at [308, 132] on div at bounding box center [382, 131] width 321 height 11
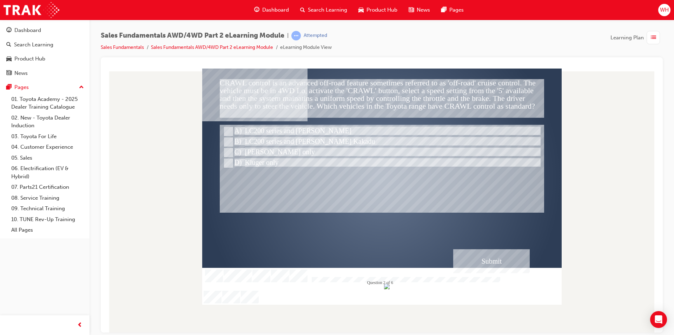
click at [491, 267] on div "Submit" at bounding box center [491, 261] width 77 height 24
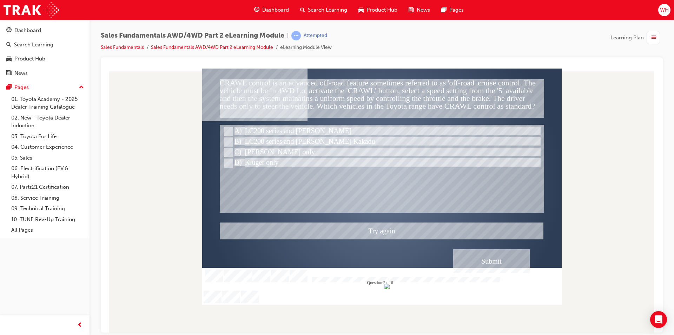
click at [285, 142] on div at bounding box center [382, 186] width 360 height 236
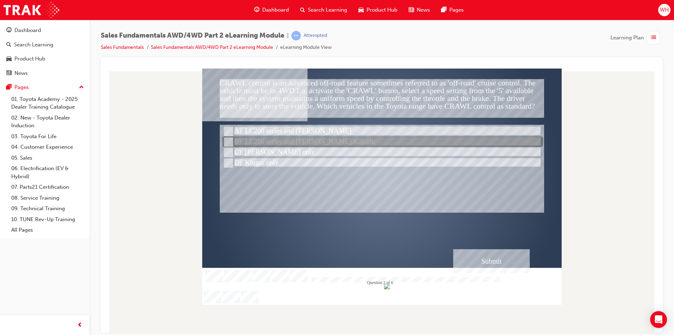
click at [235, 144] on div at bounding box center [382, 142] width 321 height 11
radio input "false"
radio input "true"
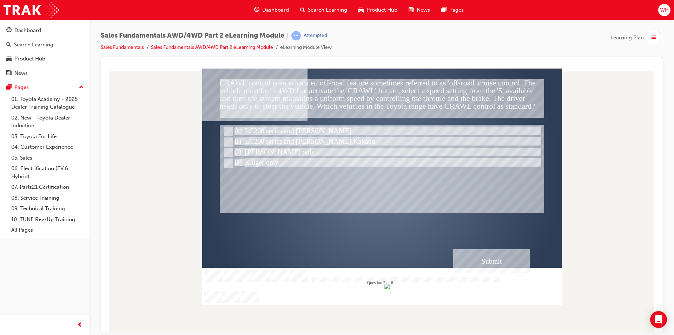
click at [487, 263] on div "Submit" at bounding box center [491, 261] width 77 height 24
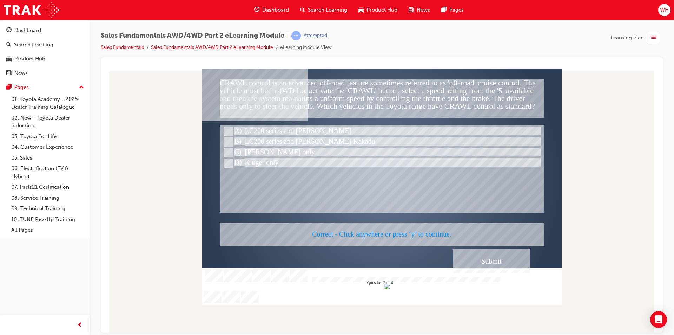
click at [402, 227] on div at bounding box center [382, 186] width 360 height 236
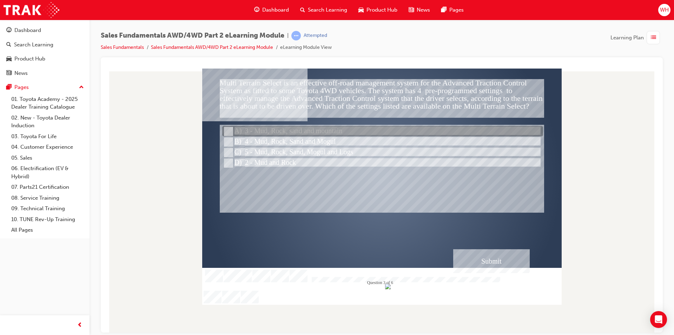
click at [276, 129] on div at bounding box center [382, 131] width 321 height 11
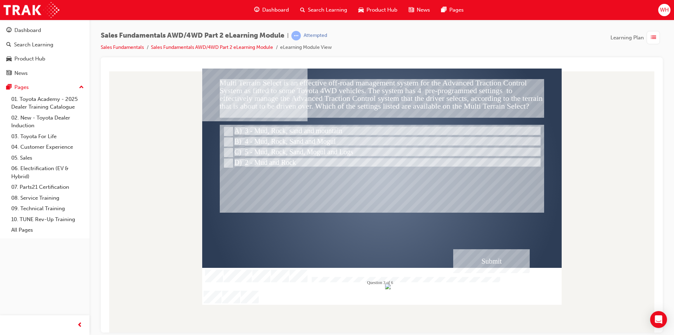
click at [471, 256] on div "Submit" at bounding box center [491, 261] width 77 height 24
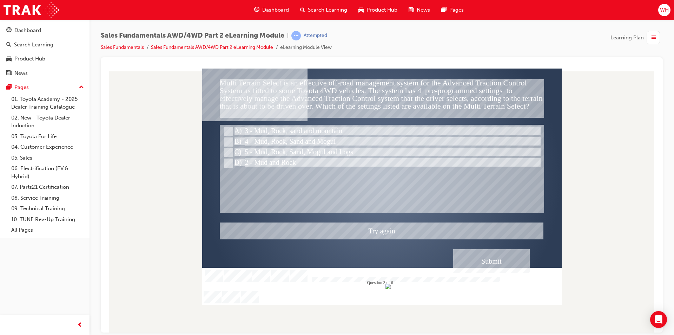
click at [317, 144] on div at bounding box center [382, 186] width 360 height 236
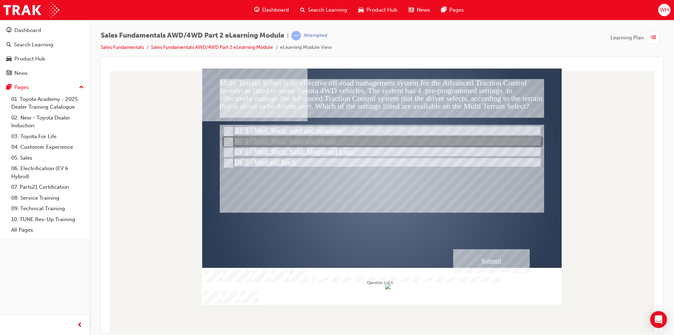
click at [250, 137] on div at bounding box center [382, 142] width 321 height 11
radio input "false"
radio input "true"
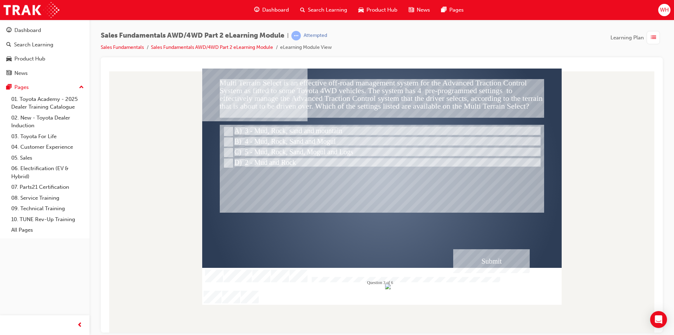
click at [481, 255] on div "Submit" at bounding box center [491, 261] width 77 height 24
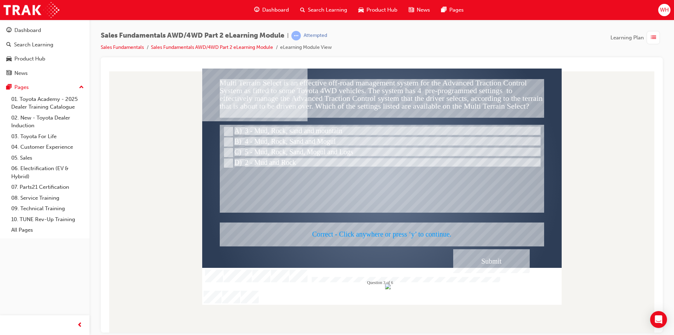
click at [299, 187] on div at bounding box center [382, 186] width 360 height 236
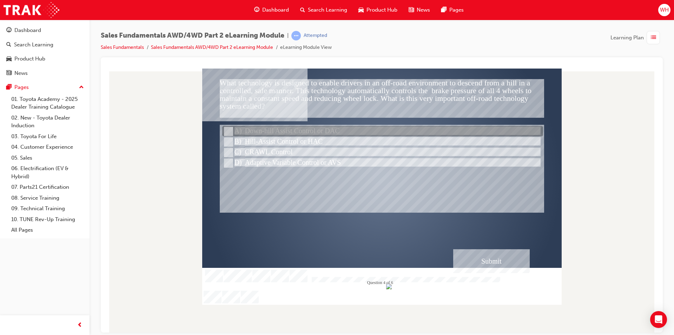
click at [283, 135] on div at bounding box center [382, 131] width 321 height 11
radio input "true"
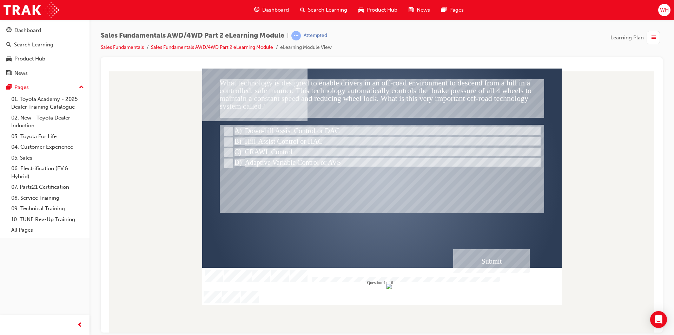
click at [478, 264] on div "Submit" at bounding box center [491, 261] width 77 height 24
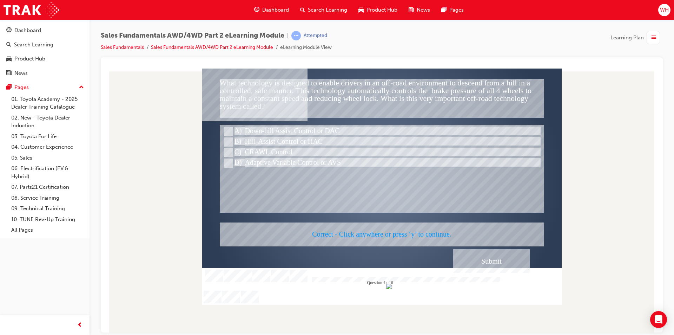
click at [415, 241] on div at bounding box center [382, 186] width 360 height 236
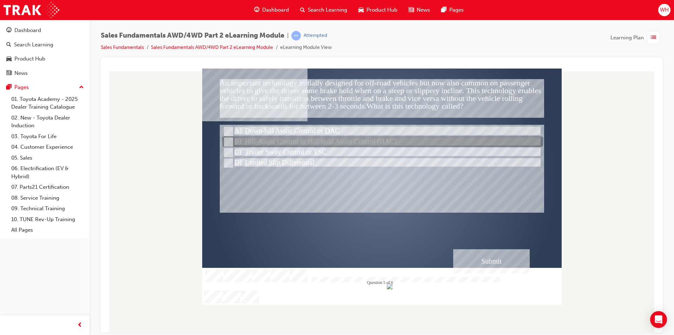
click at [346, 141] on div at bounding box center [382, 142] width 321 height 11
radio input "true"
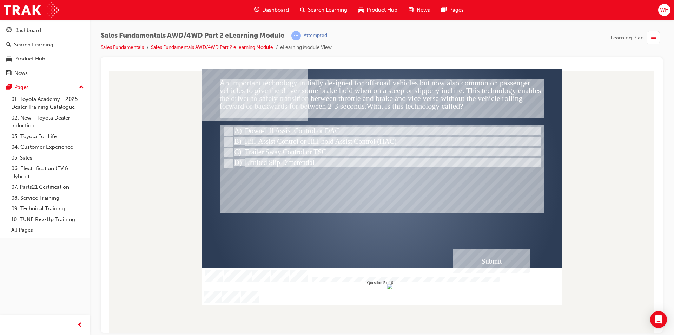
click at [483, 255] on div "Submit" at bounding box center [491, 261] width 77 height 24
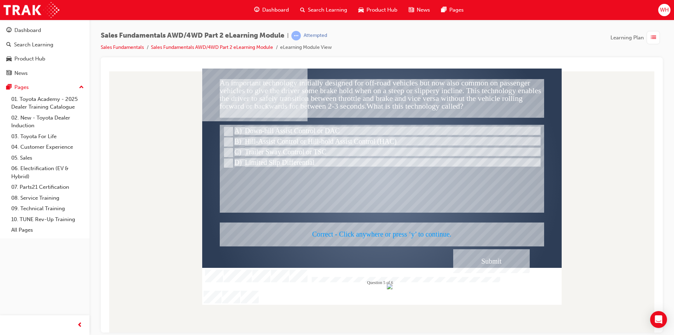
click at [416, 225] on div at bounding box center [382, 186] width 360 height 236
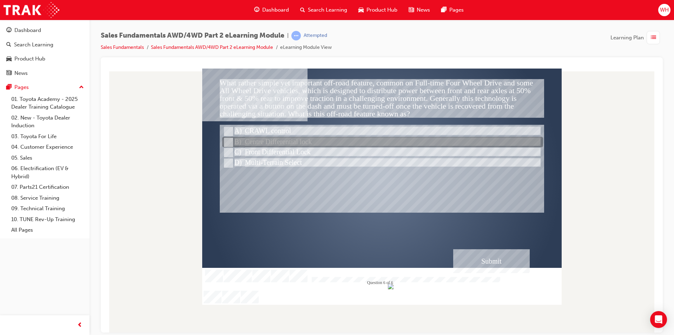
click at [318, 144] on div at bounding box center [382, 142] width 321 height 11
radio input "true"
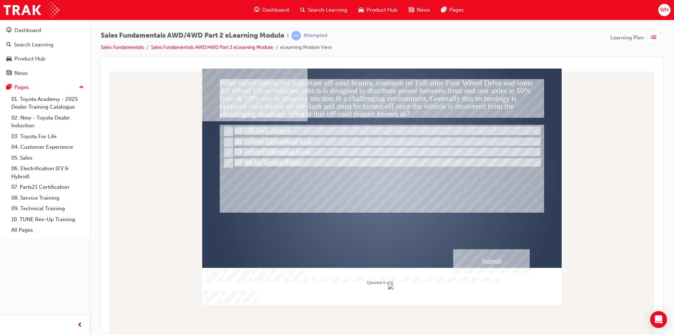
click at [485, 267] on div "Submit" at bounding box center [491, 261] width 77 height 24
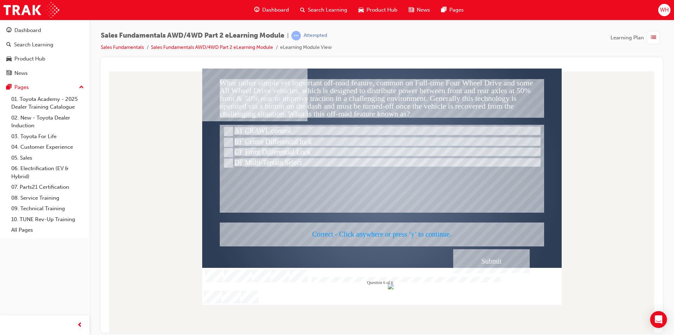
click at [393, 220] on div at bounding box center [382, 186] width 360 height 236
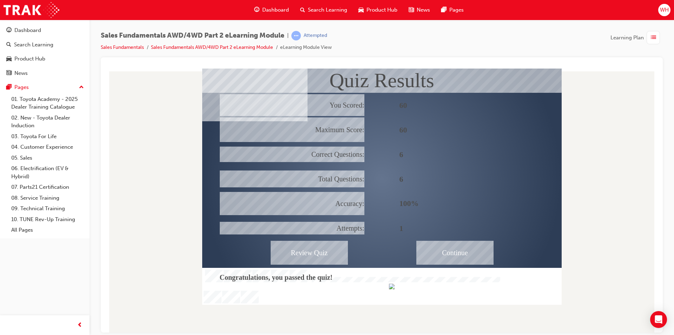
click at [483, 248] on div "Continue" at bounding box center [454, 252] width 77 height 24
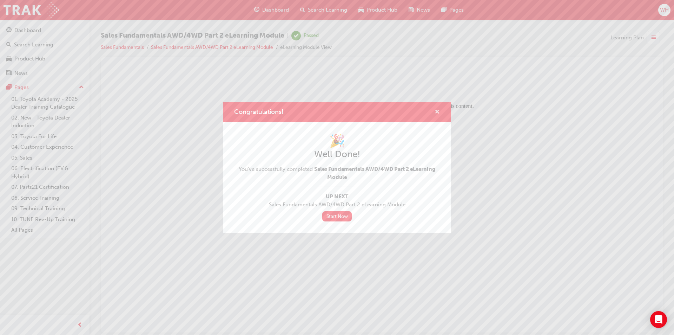
click at [438, 111] on span "cross-icon" at bounding box center [437, 112] width 5 height 6
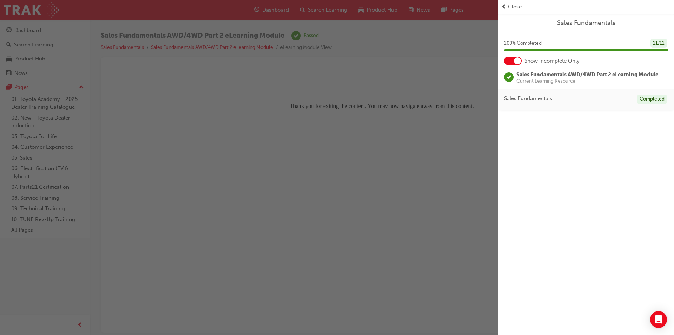
click at [509, 4] on span "Close" at bounding box center [515, 7] width 14 height 8
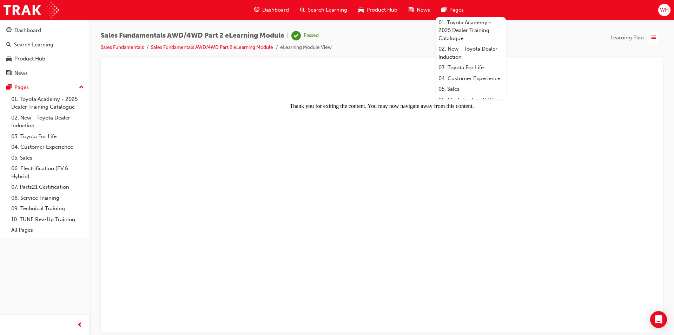
click at [274, 7] on span "Dashboard" at bounding box center [275, 10] width 27 height 8
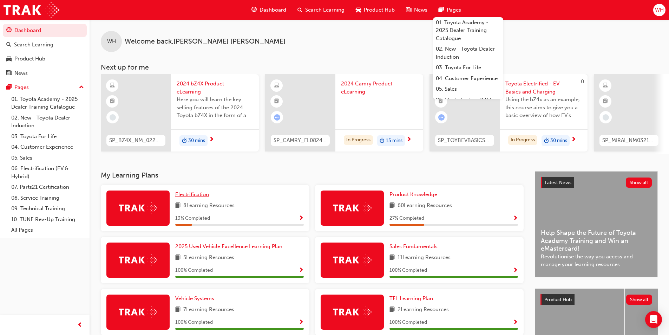
click at [202, 197] on span "Electrification" at bounding box center [192, 194] width 34 height 6
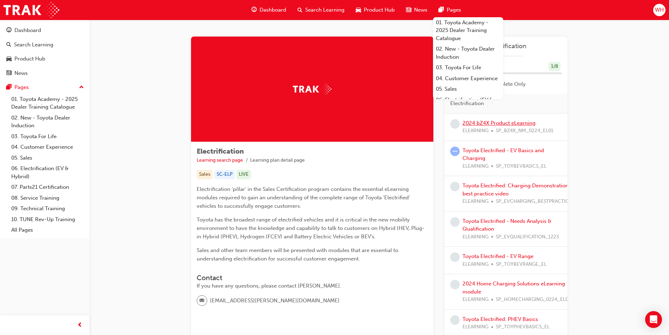
click at [509, 120] on link "2024 bZ4X Product eLearning" at bounding box center [498, 123] width 73 height 6
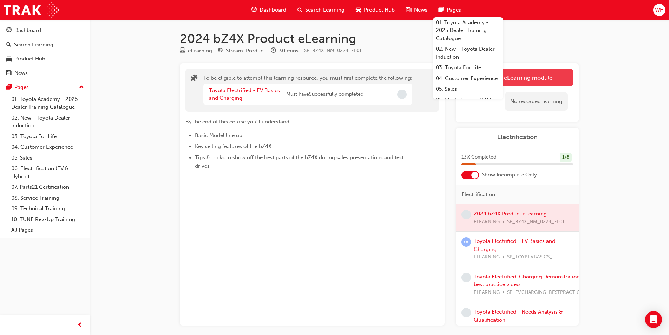
click at [529, 79] on button "Launch eLearning module" at bounding box center [517, 78] width 112 height 18
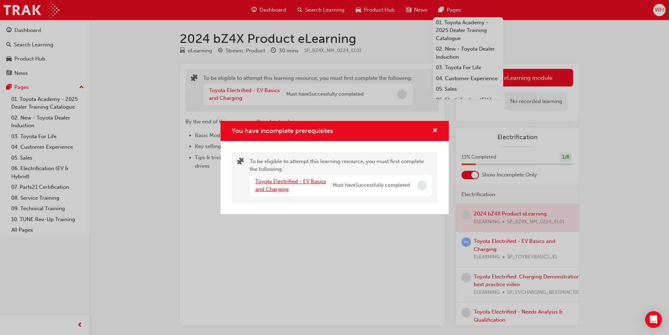
click at [296, 181] on link "Toyota Electrified - EV Basics and Charging" at bounding box center [290, 185] width 71 height 14
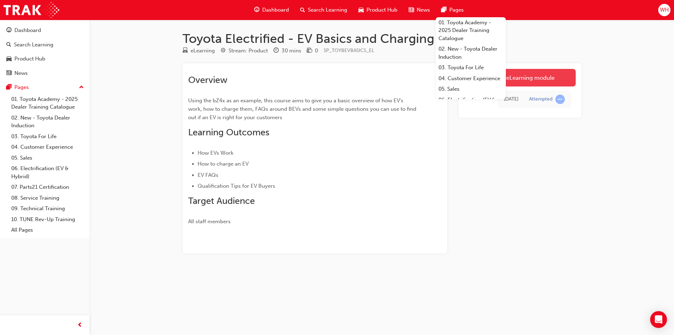
click at [520, 81] on link "Launch eLearning module" at bounding box center [520, 78] width 112 height 18
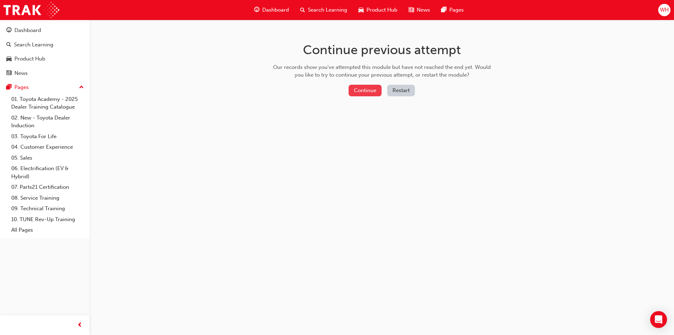
click at [369, 92] on button "Continue" at bounding box center [365, 91] width 33 height 12
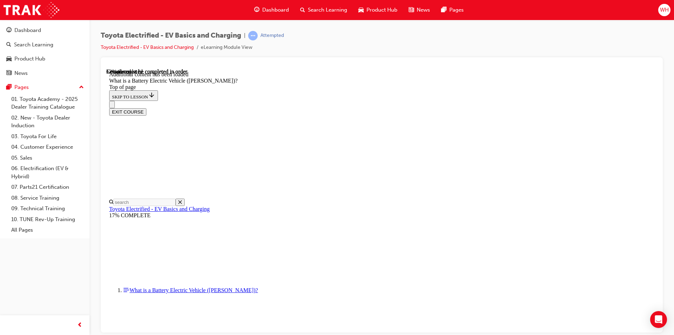
scroll to position [747, 0]
